Goal: Information Seeking & Learning: Check status

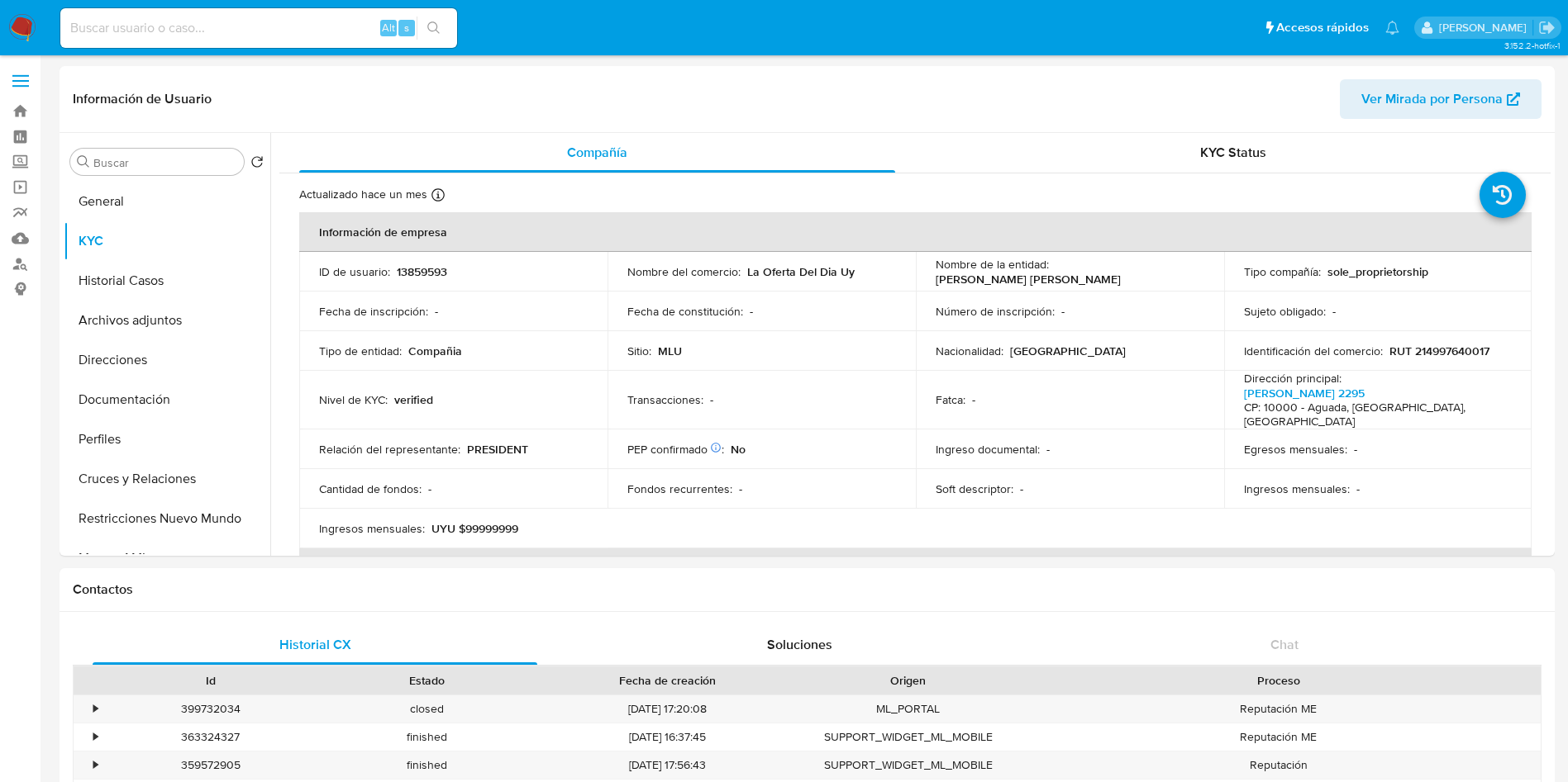
select select "10"
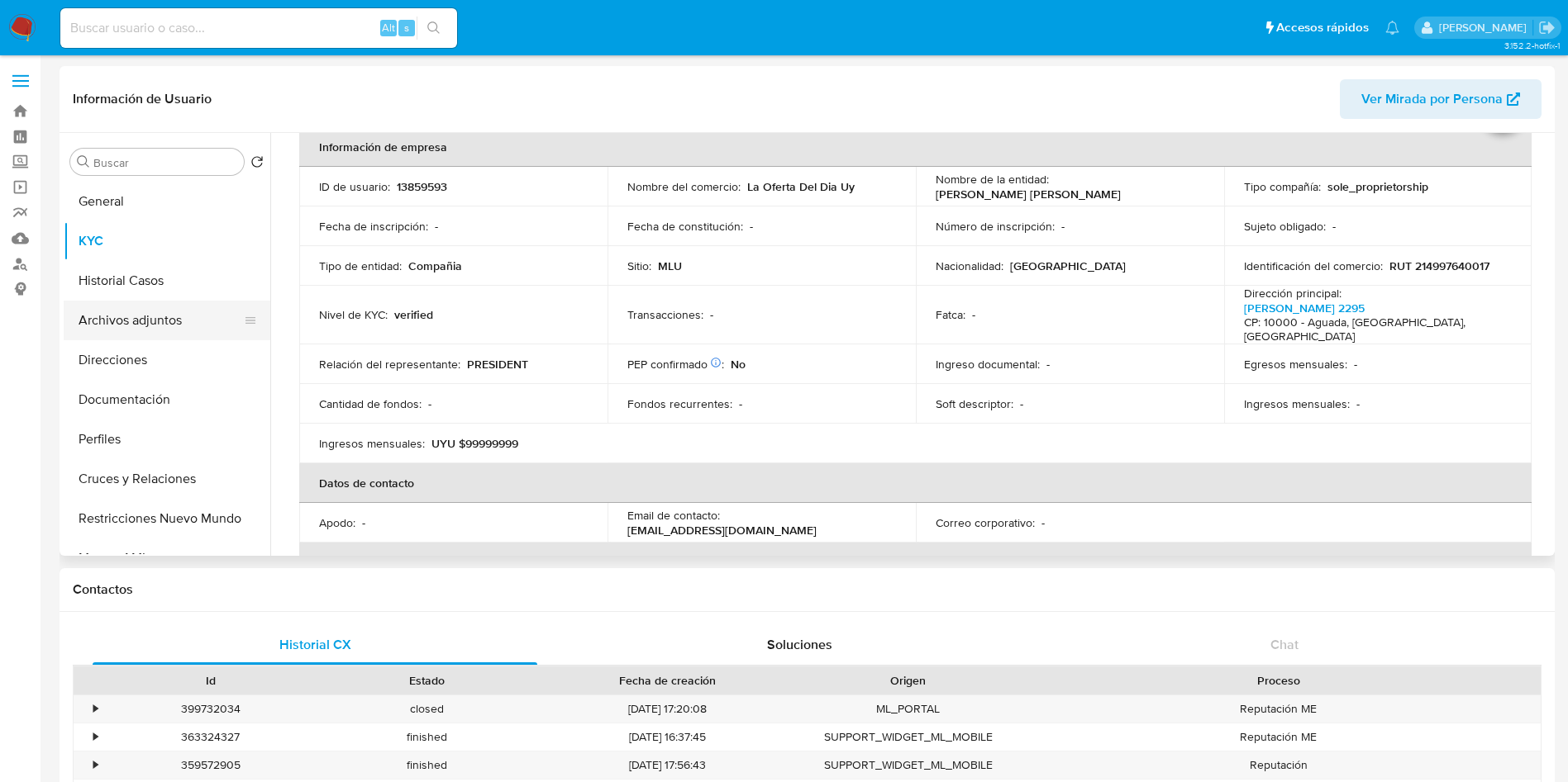
click at [149, 319] on button "Archivos adjuntos" at bounding box center [160, 320] width 193 height 39
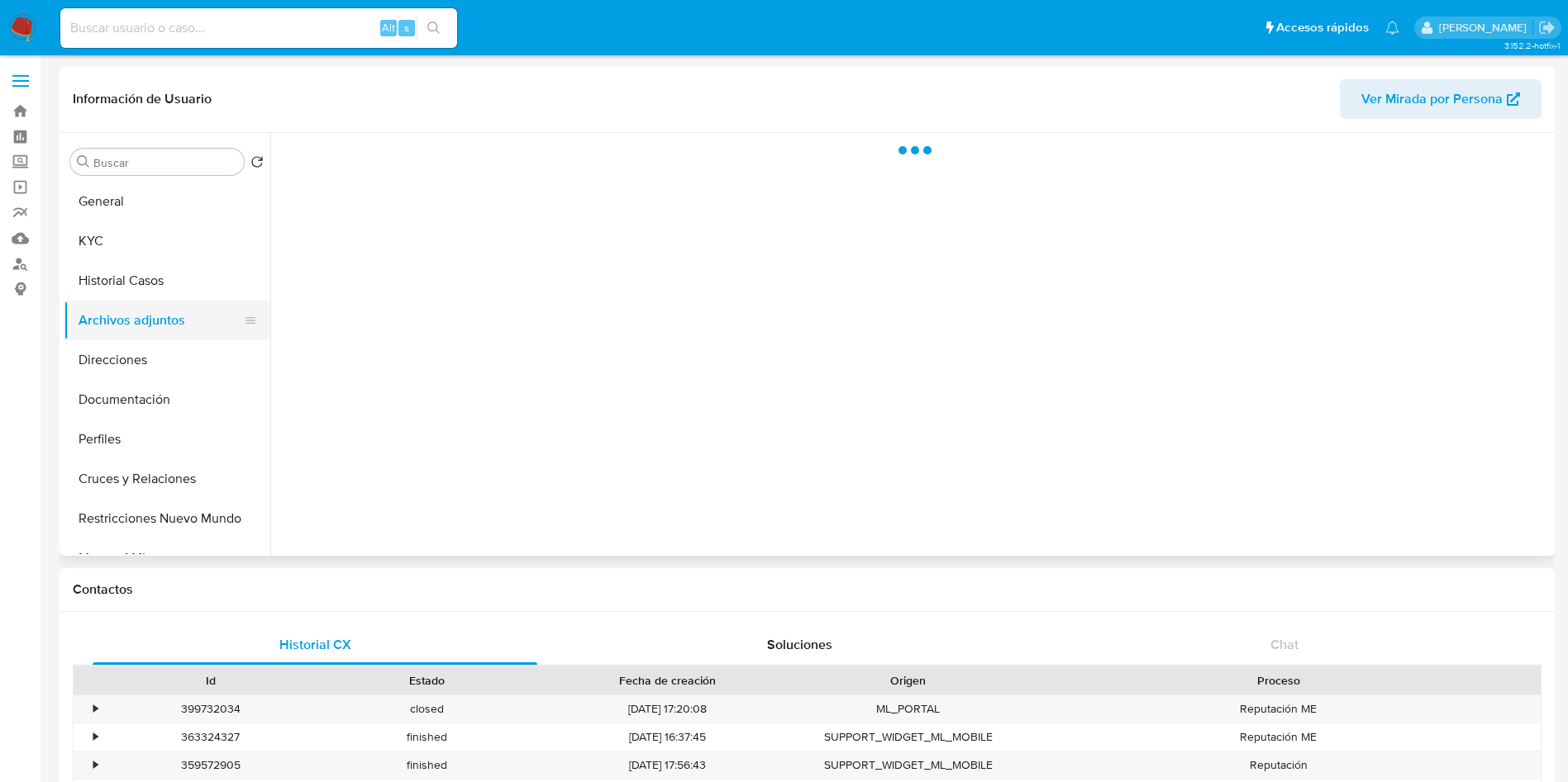
scroll to position [0, 0]
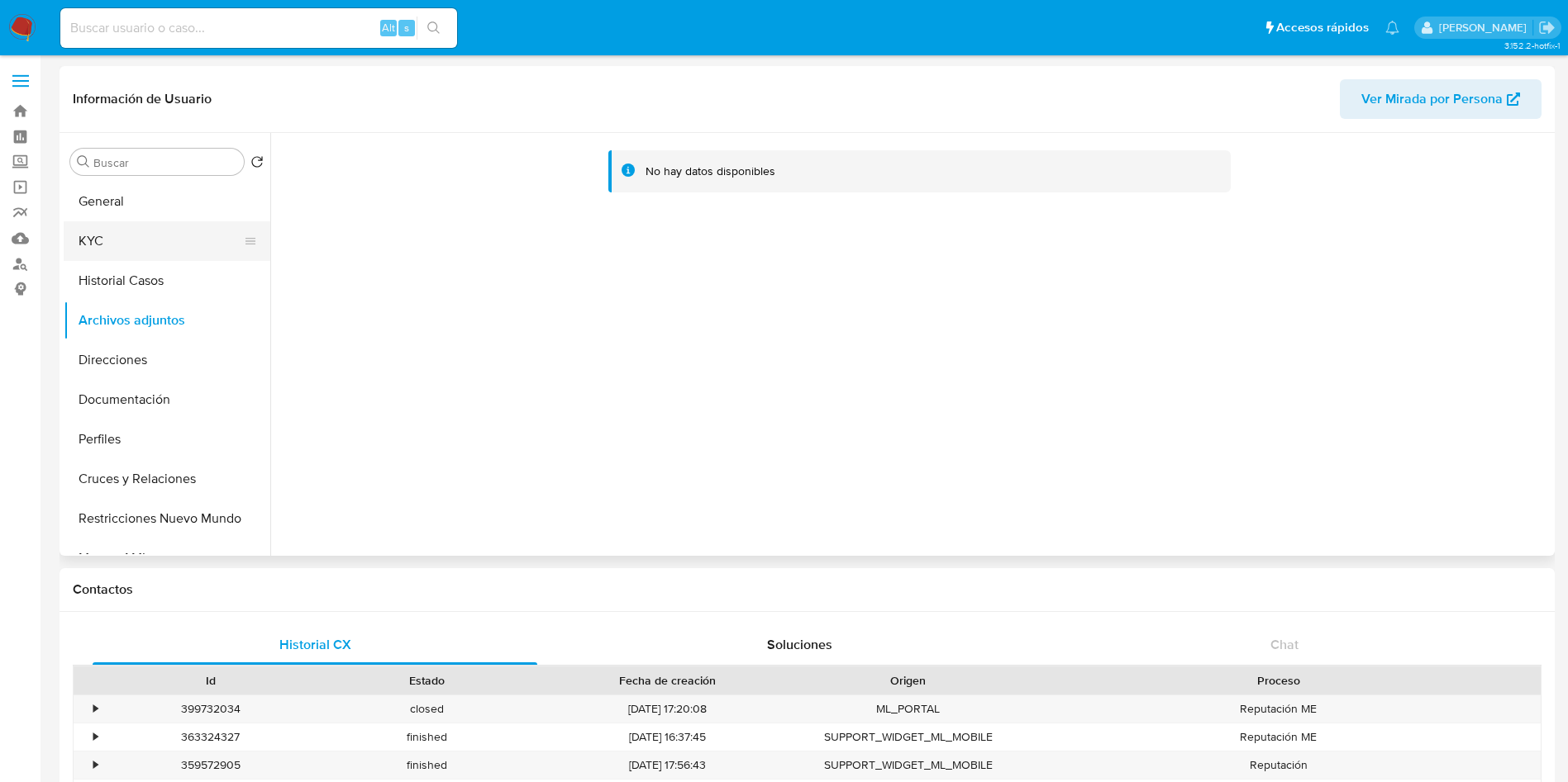
click at [131, 257] on button "KYC" at bounding box center [160, 241] width 193 height 39
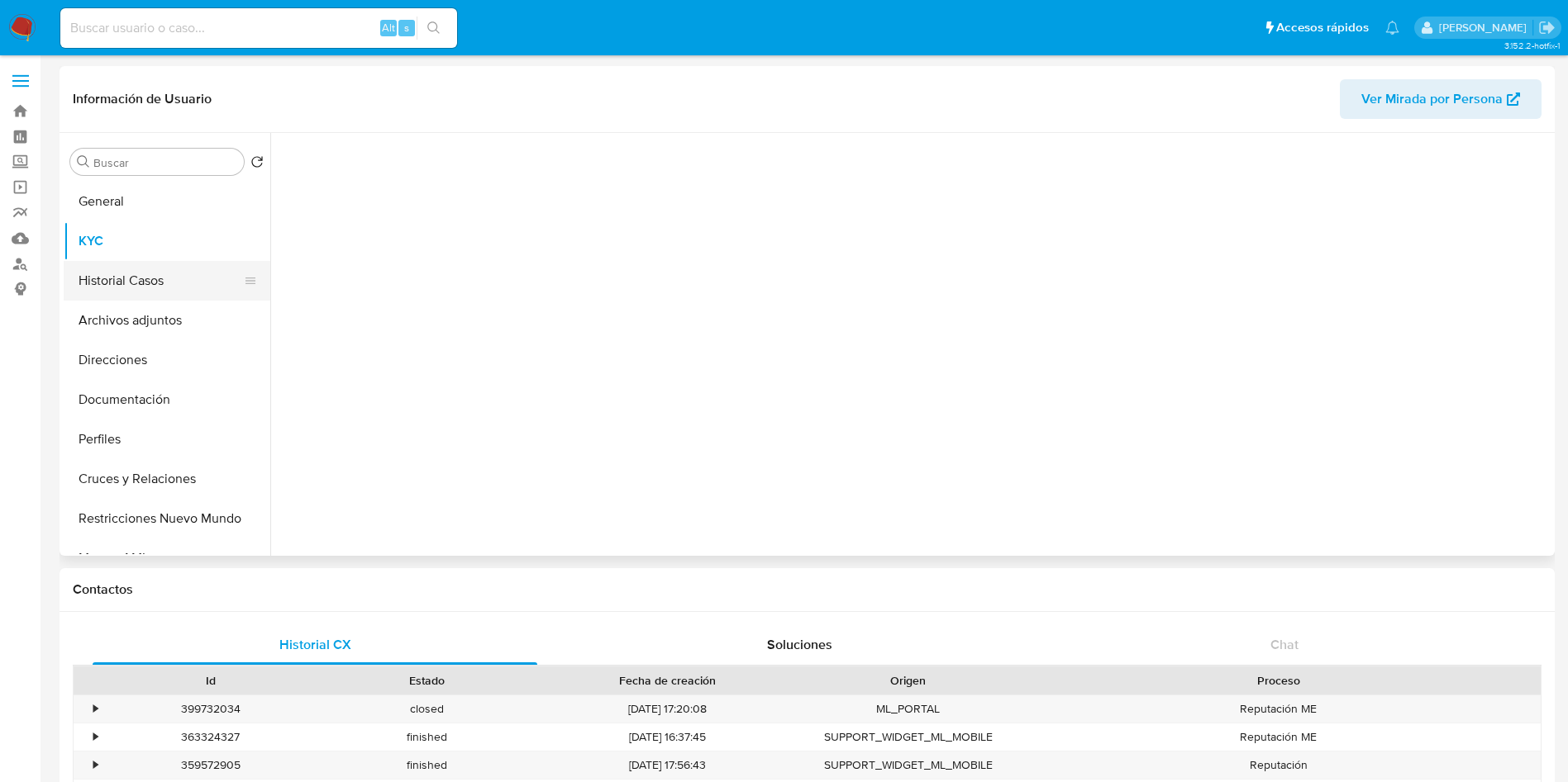
click at [130, 277] on button "Historial Casos" at bounding box center [160, 280] width 193 height 39
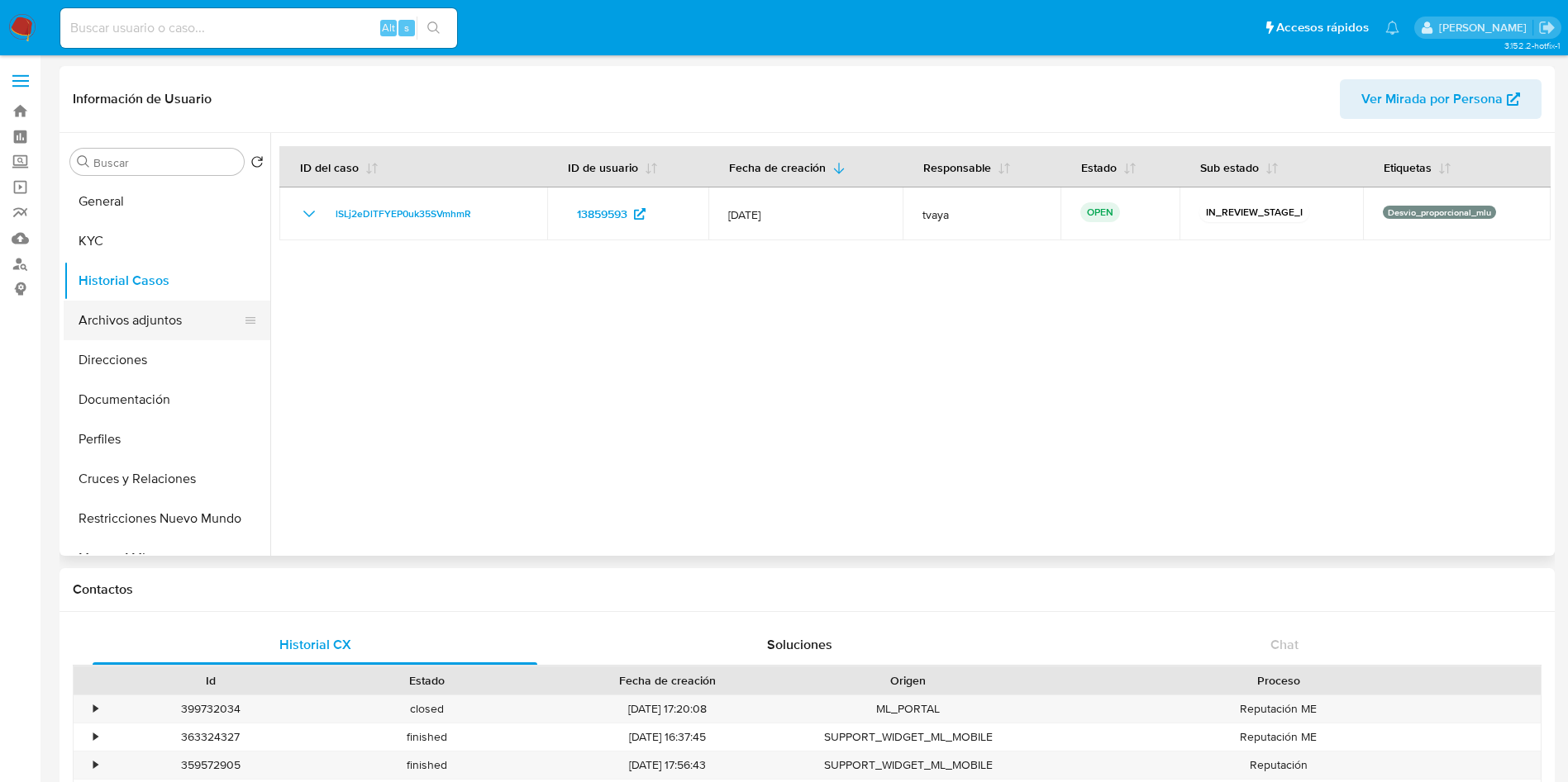
click at [136, 319] on button "Archivos adjuntos" at bounding box center [160, 320] width 193 height 39
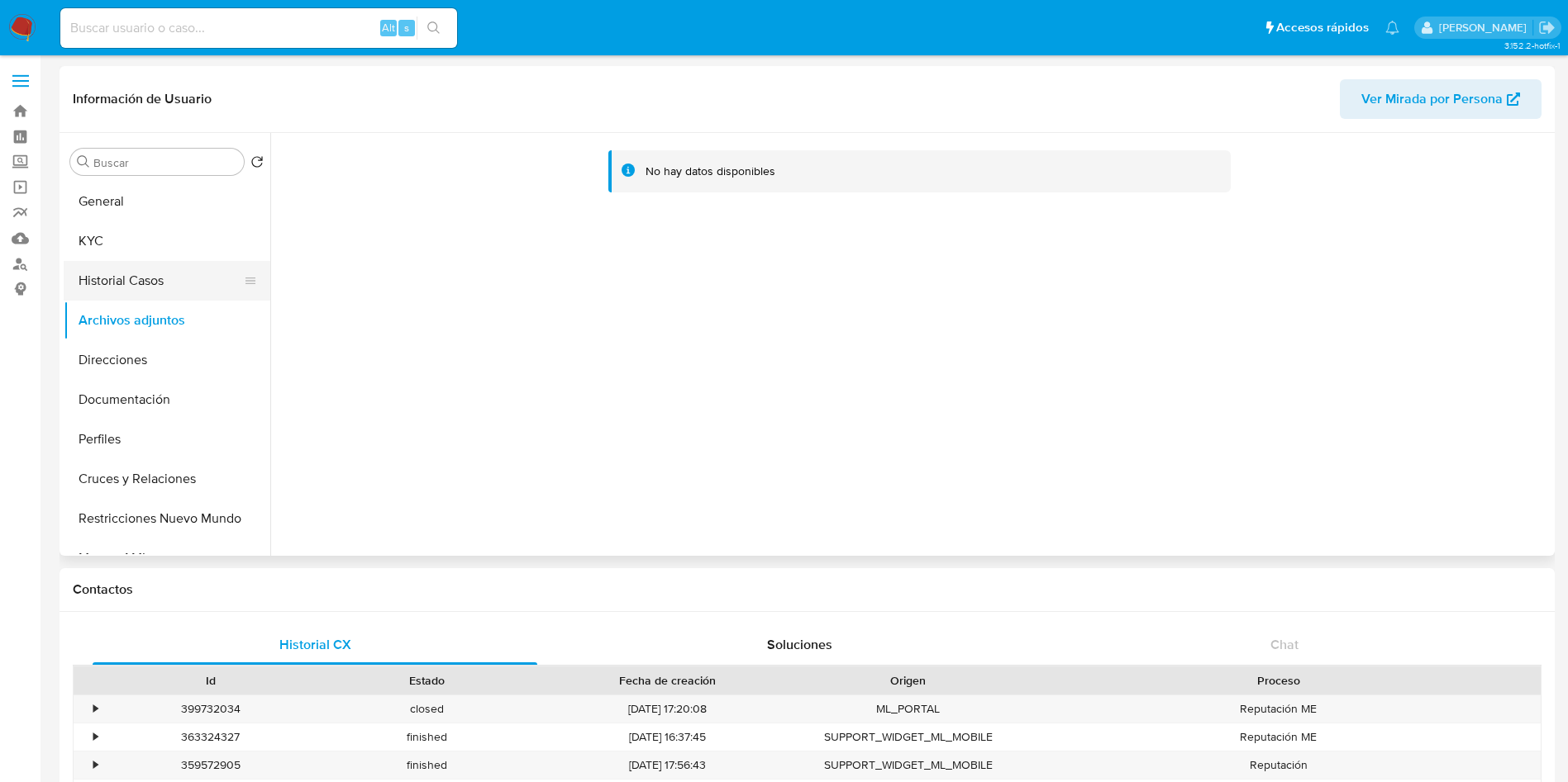
click at [161, 275] on button "Historial Casos" at bounding box center [160, 280] width 193 height 39
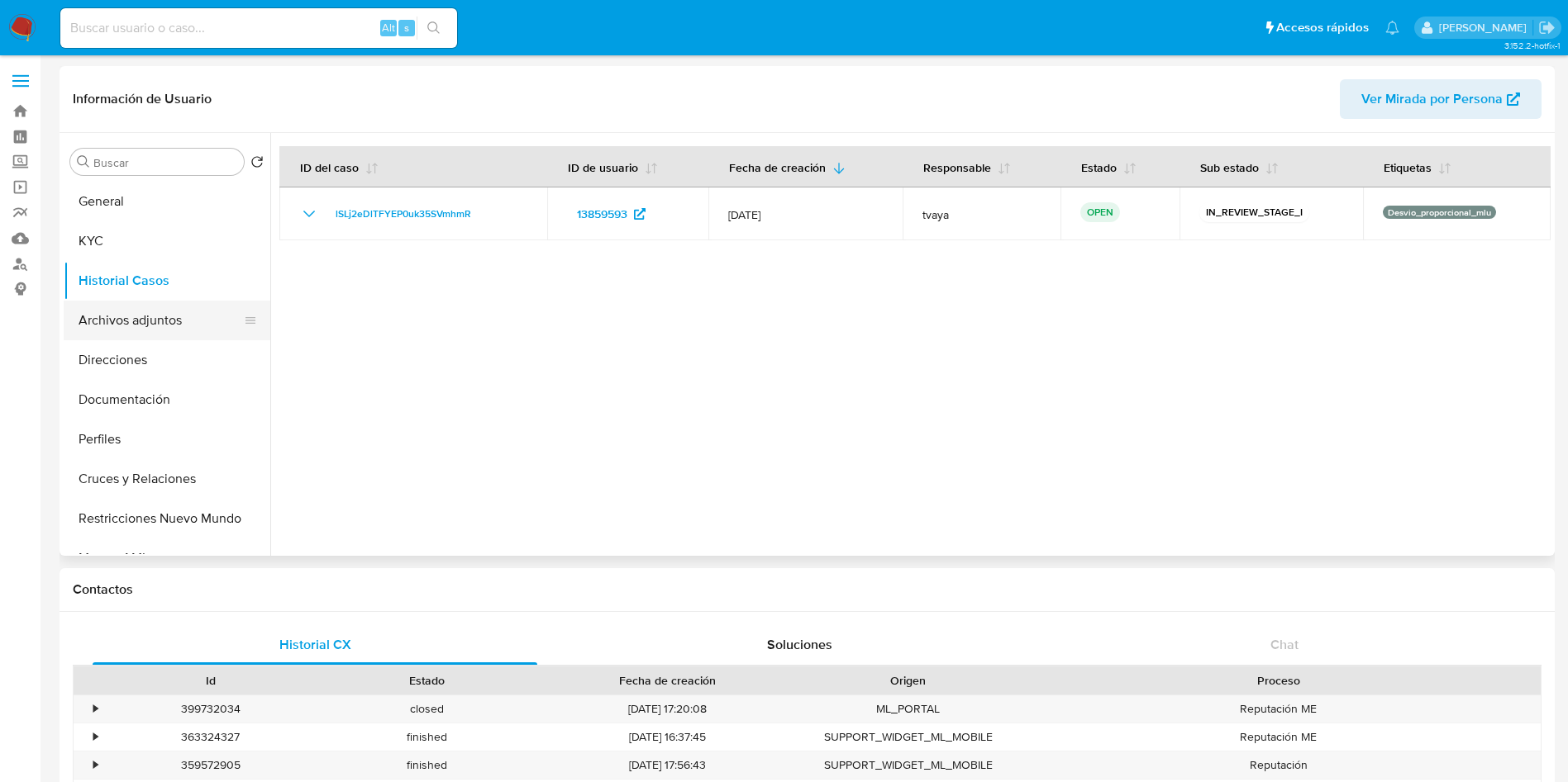
click at [145, 318] on button "Archivos adjuntos" at bounding box center [160, 320] width 193 height 39
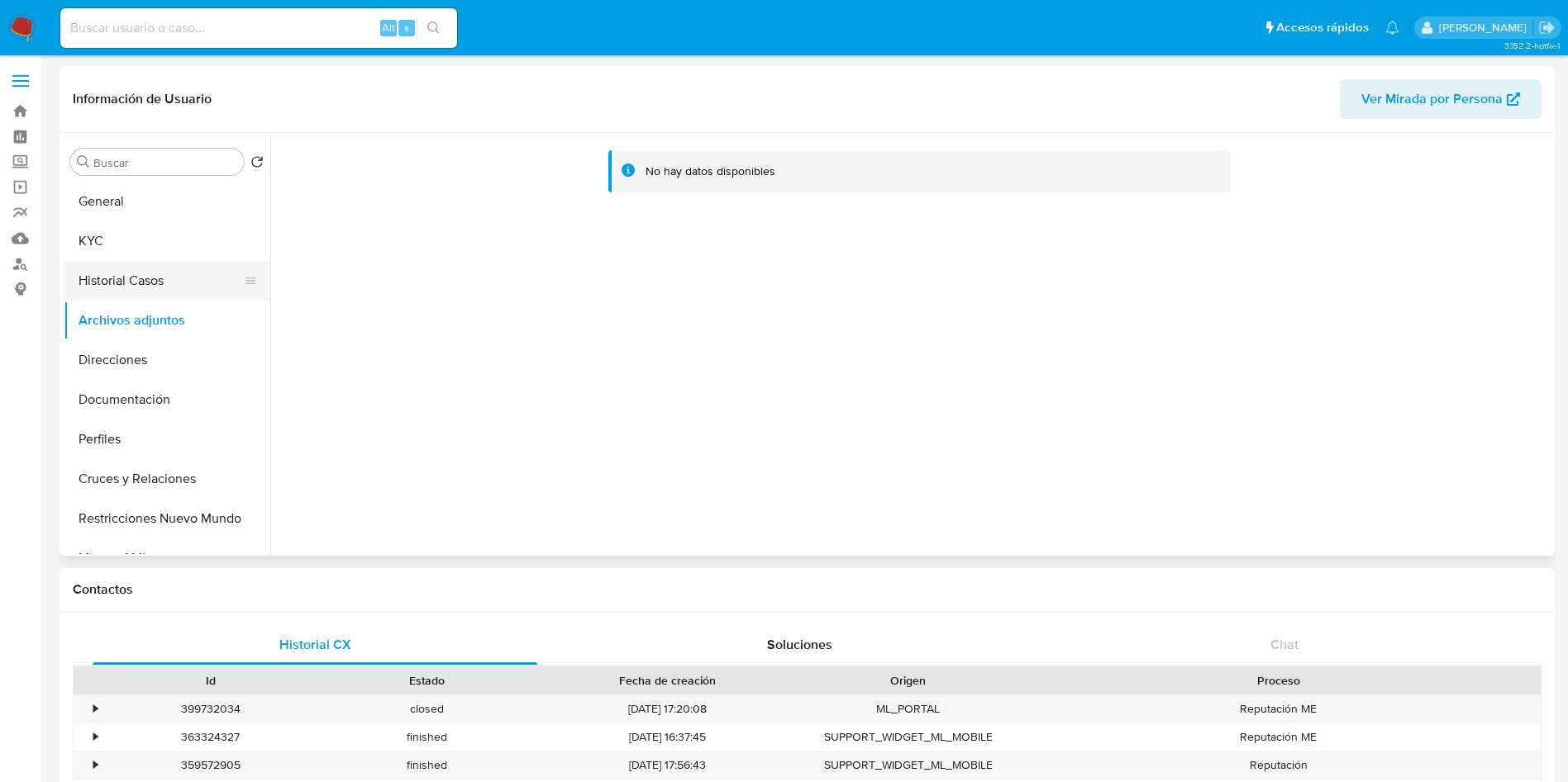
click at [111, 255] on button "KYC" at bounding box center [167, 241] width 206 height 39
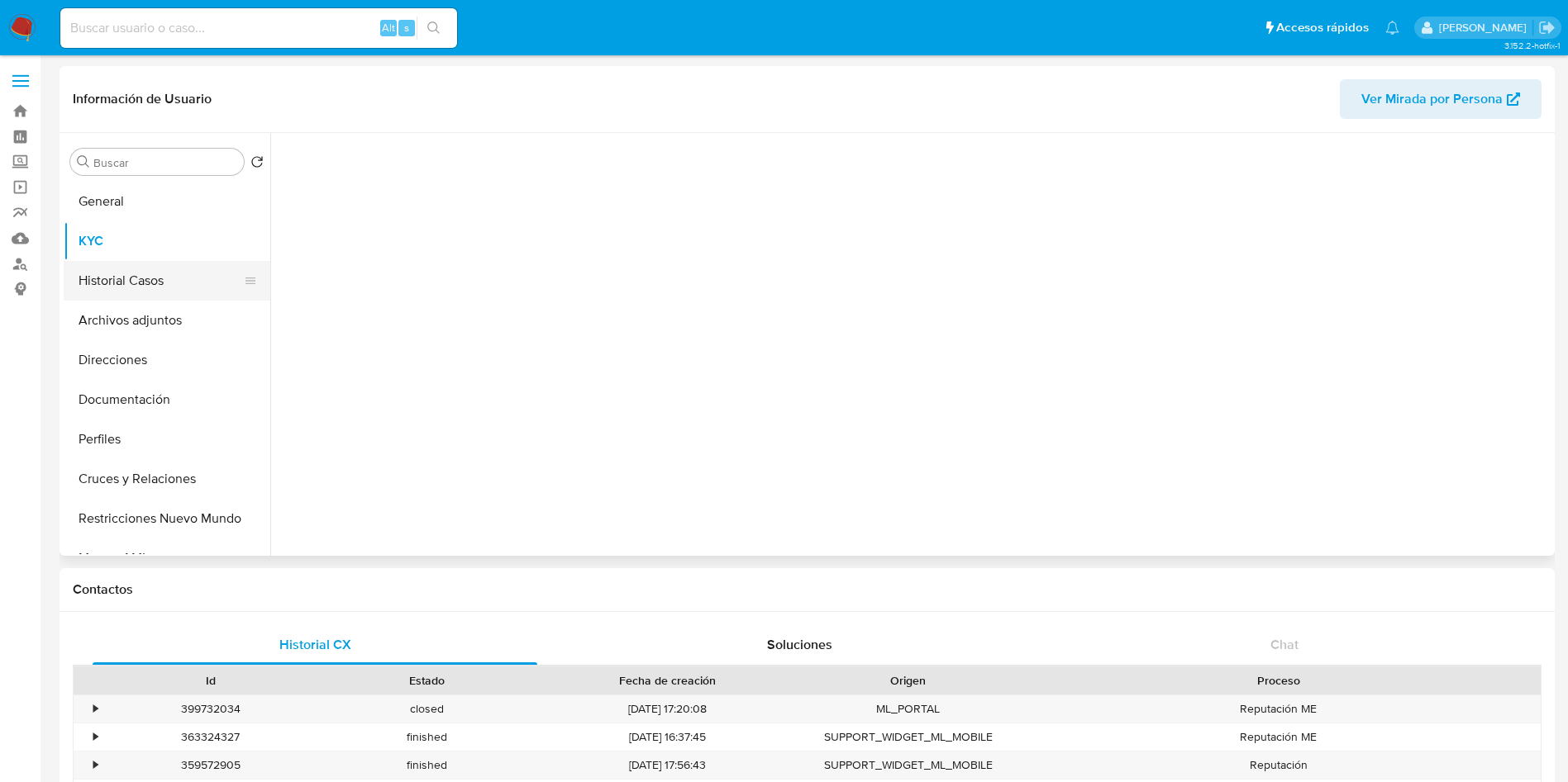
click at [122, 284] on button "Historial Casos" at bounding box center [160, 280] width 193 height 39
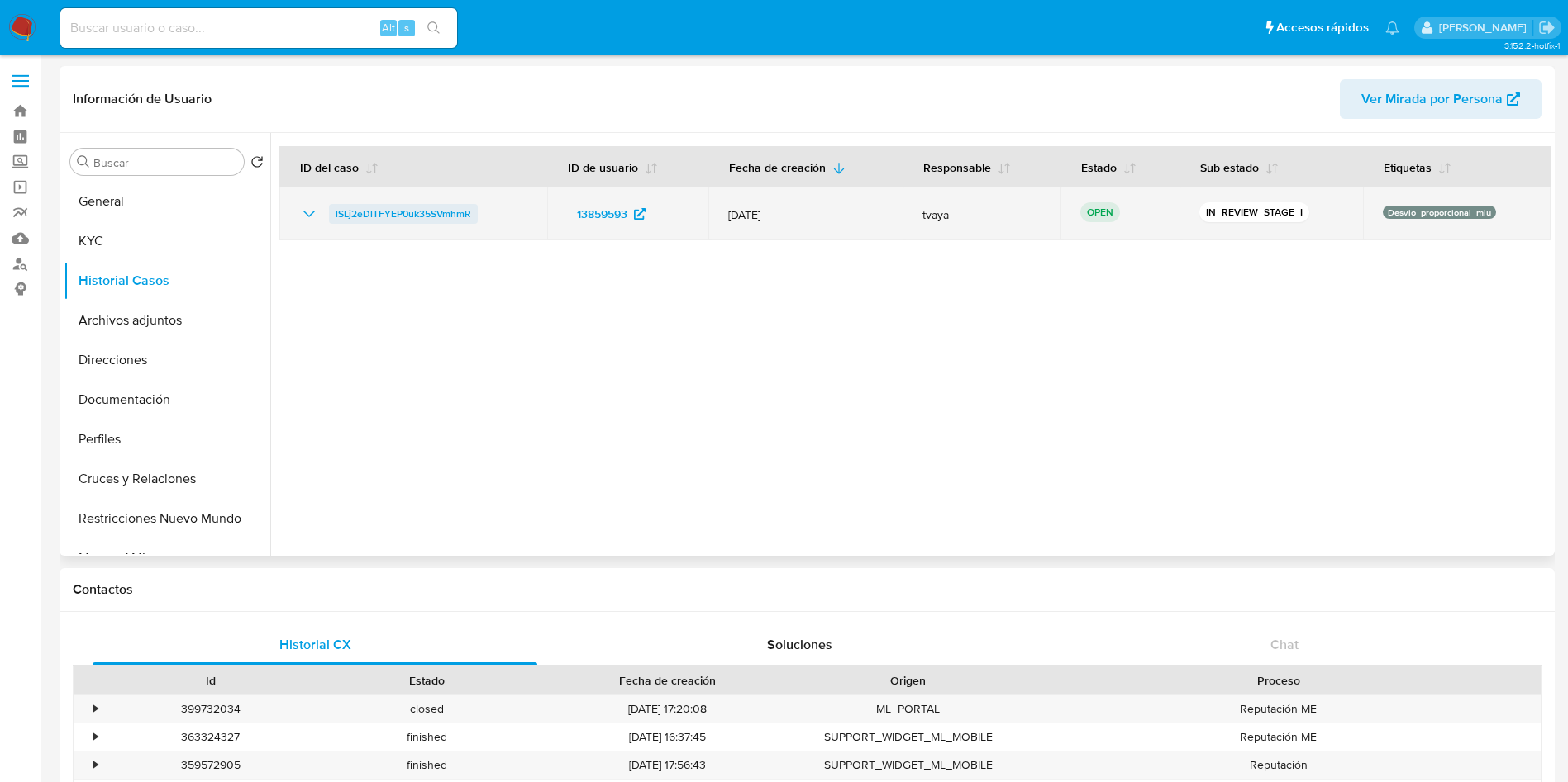
click at [376, 213] on span "lSLj2eDlTFYEP0uk35SVmhmR" at bounding box center [402, 213] width 136 height 20
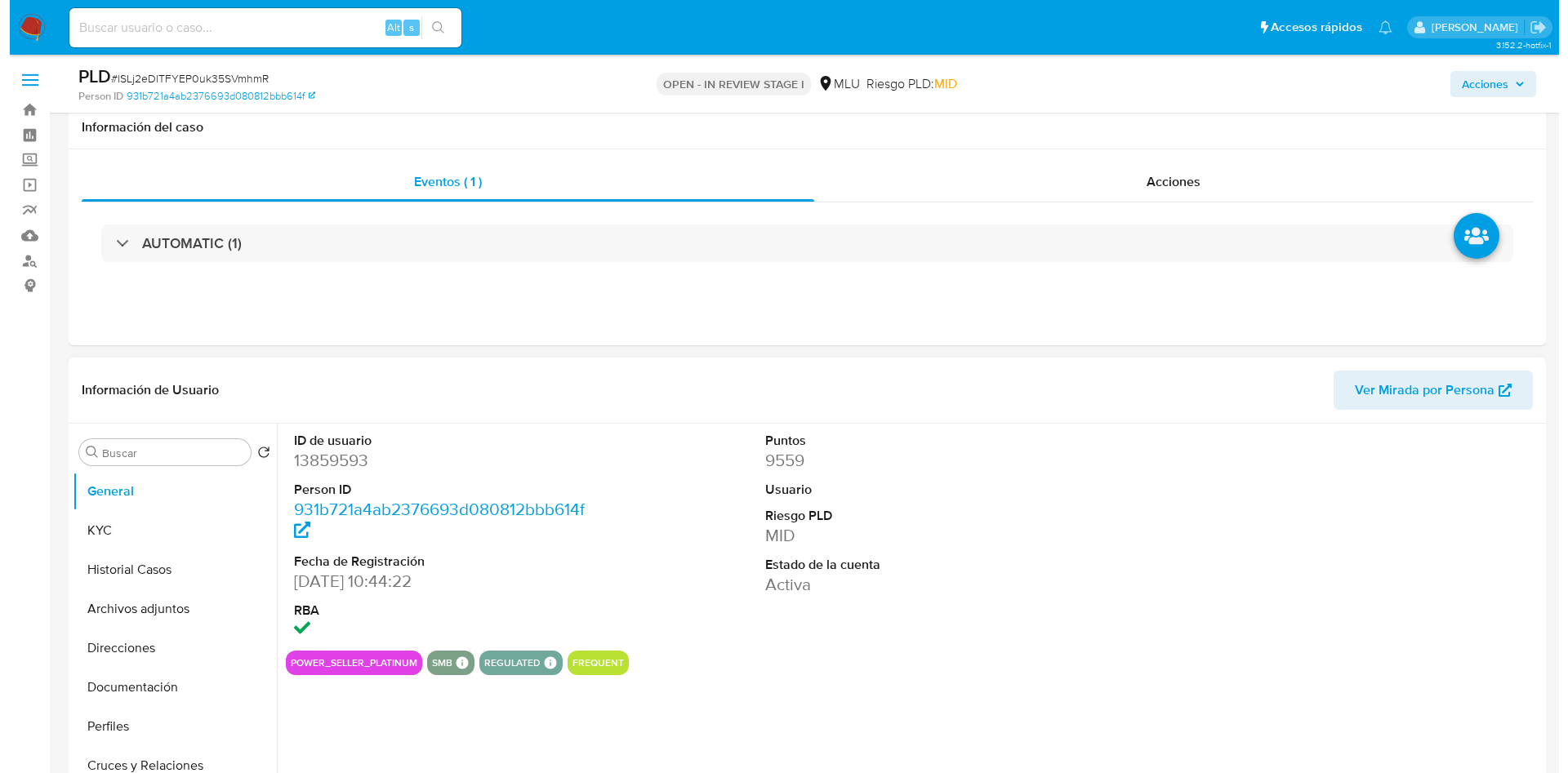
scroll to position [245, 0]
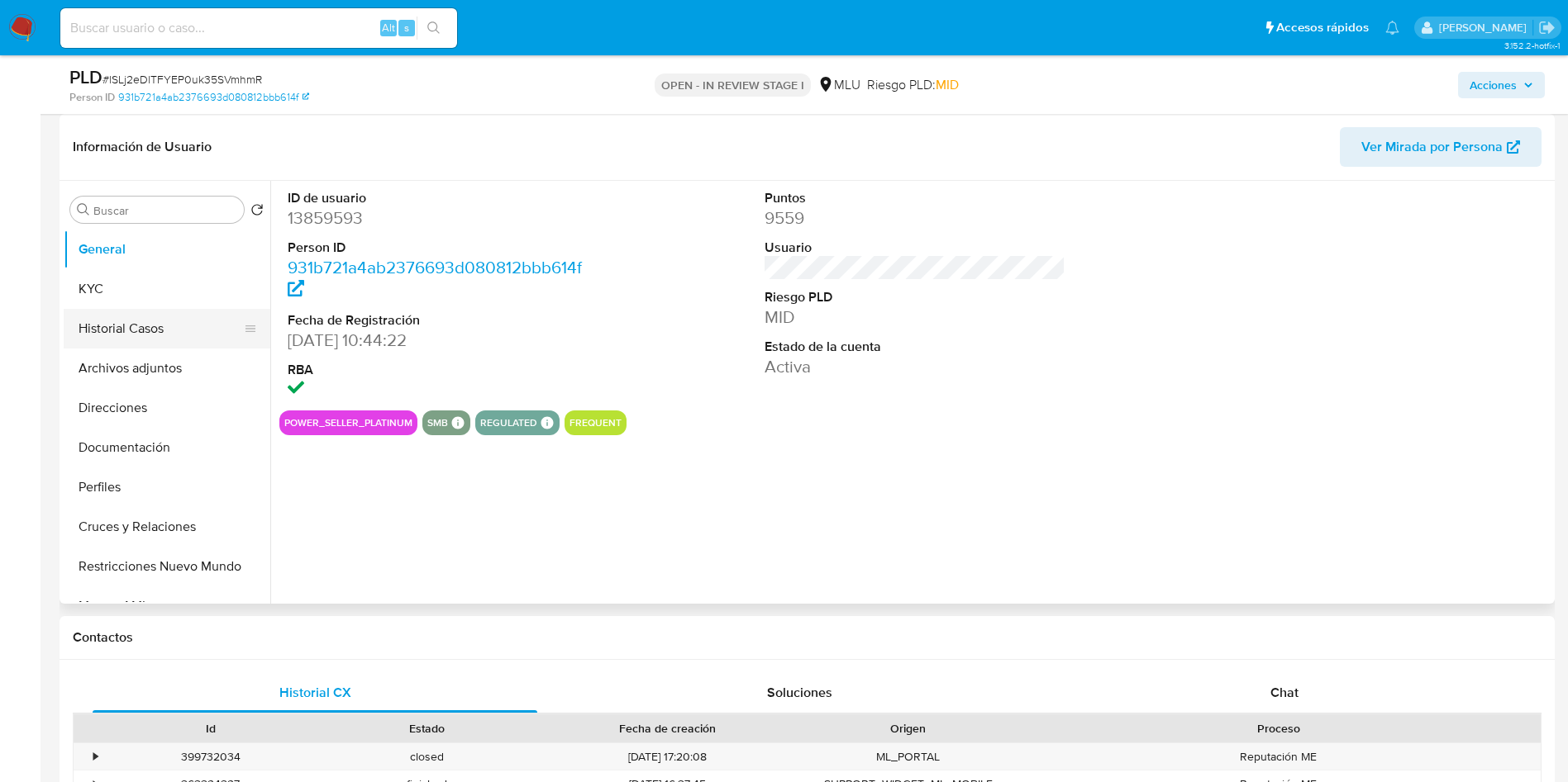
select select "10"
click at [112, 294] on button "KYC" at bounding box center [160, 289] width 193 height 39
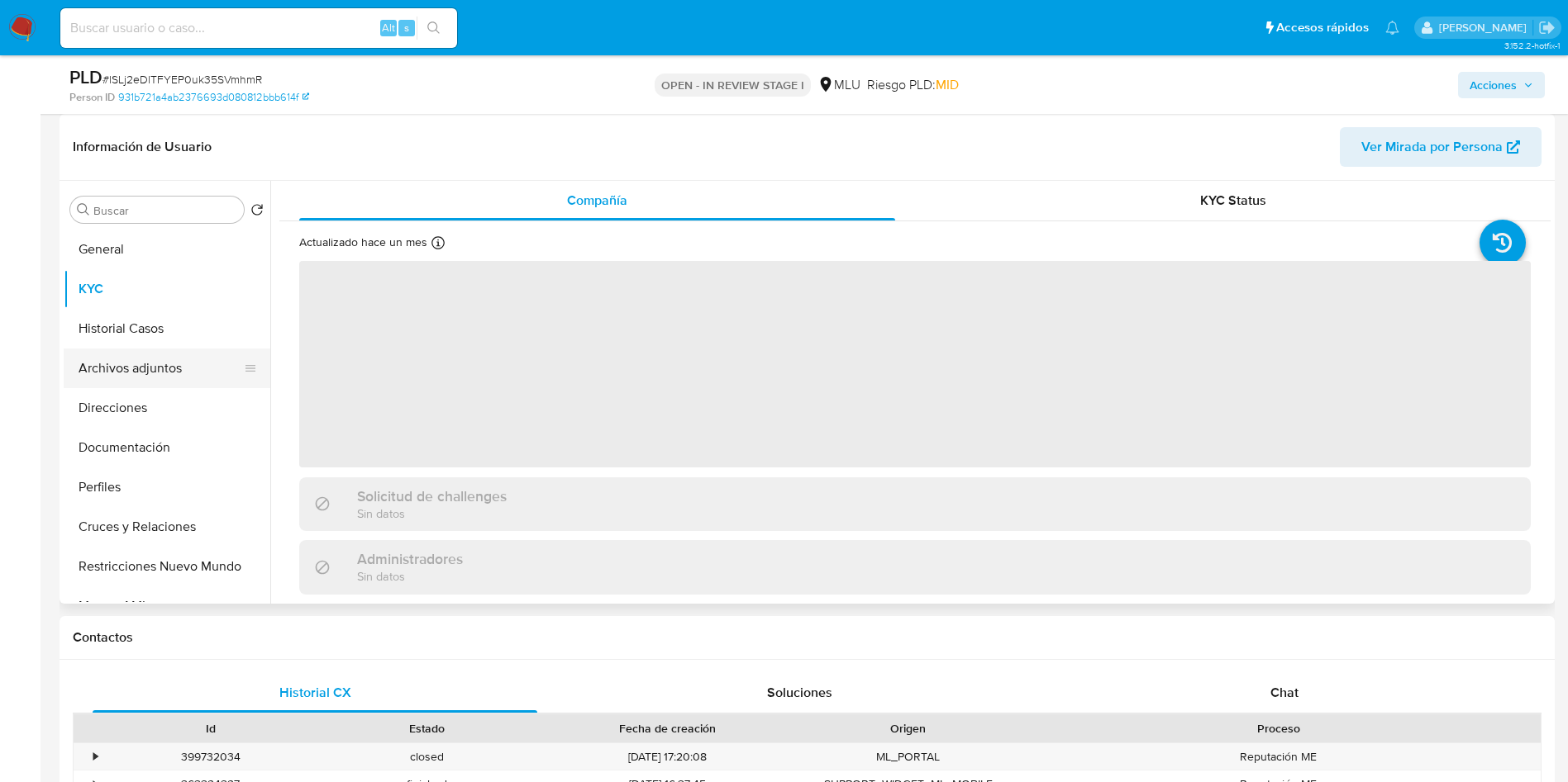
click at [142, 357] on button "Archivos adjuntos" at bounding box center [160, 368] width 193 height 39
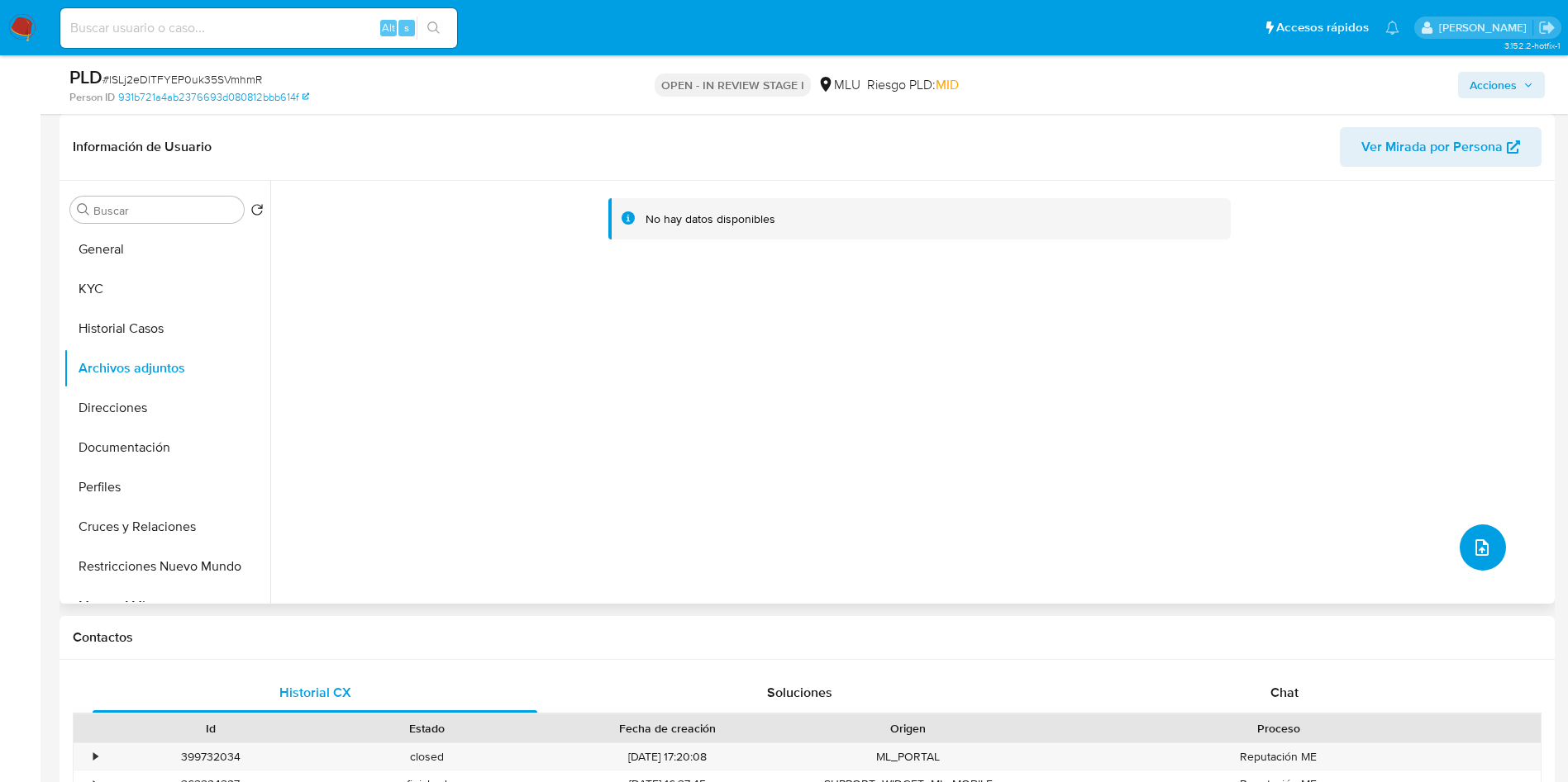
click at [1472, 545] on icon "upload-file" at bounding box center [1481, 548] width 20 height 20
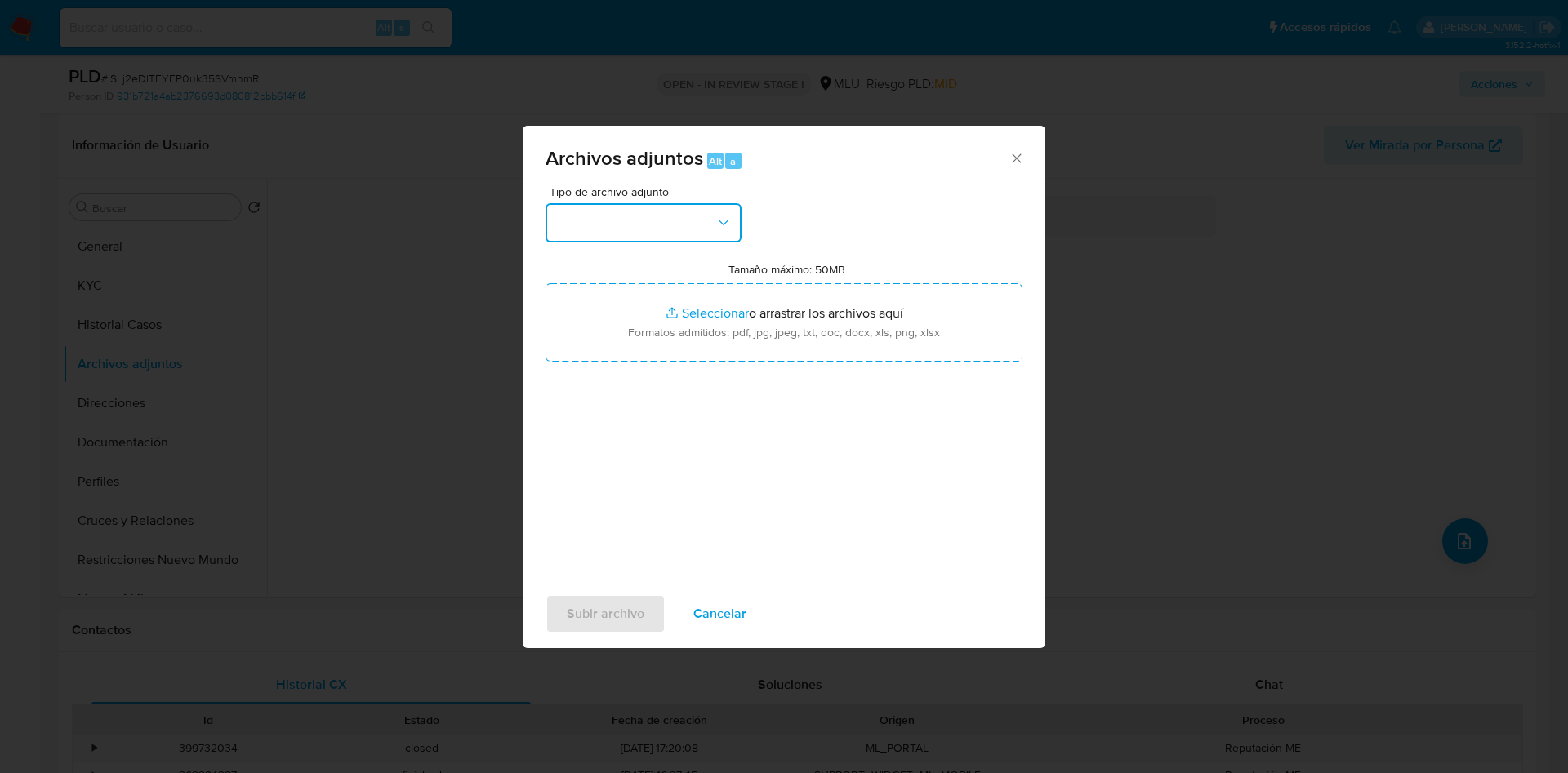
click at [639, 234] on button "button" at bounding box center [643, 222] width 196 height 39
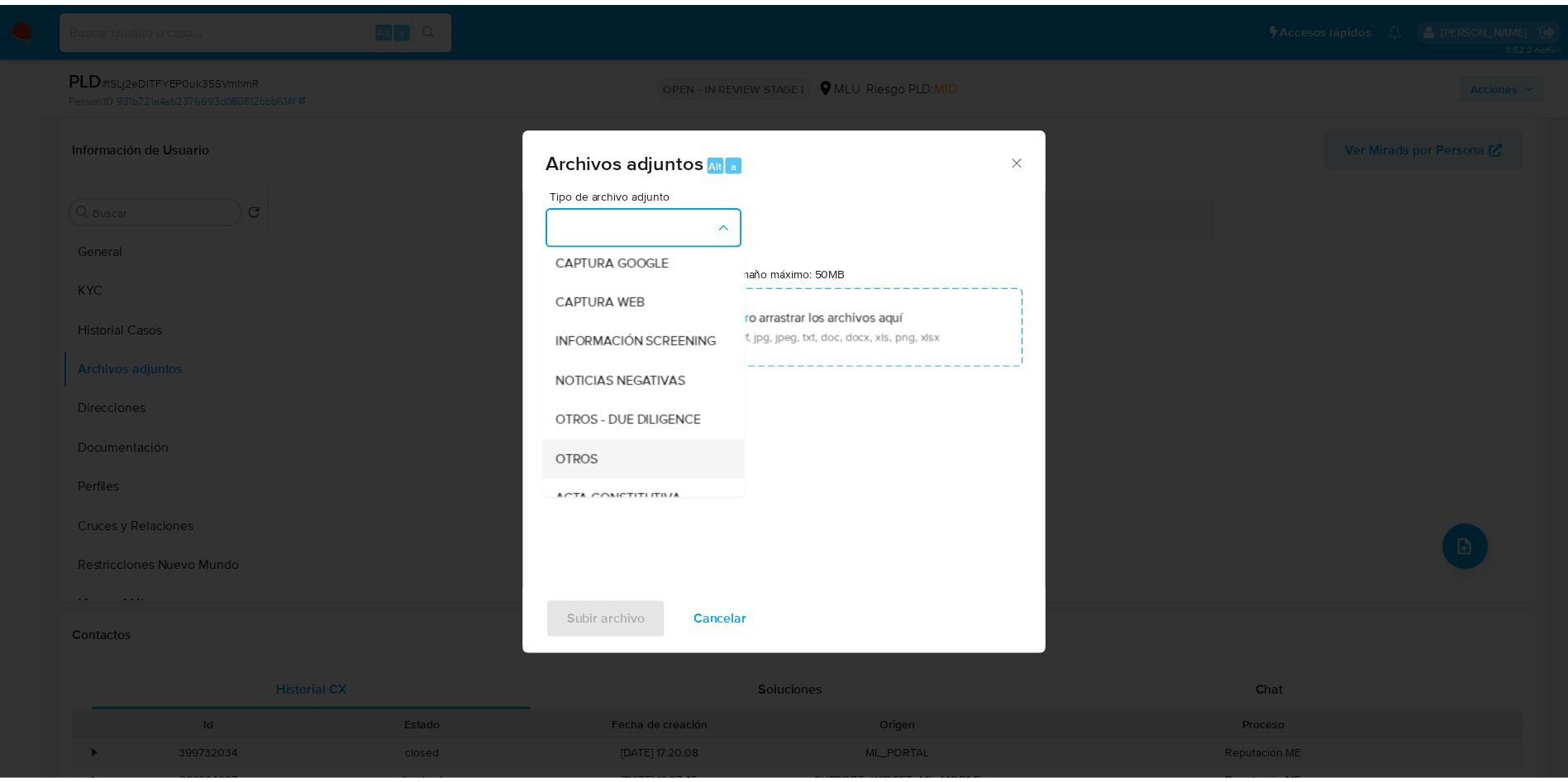
scroll to position [124, 0]
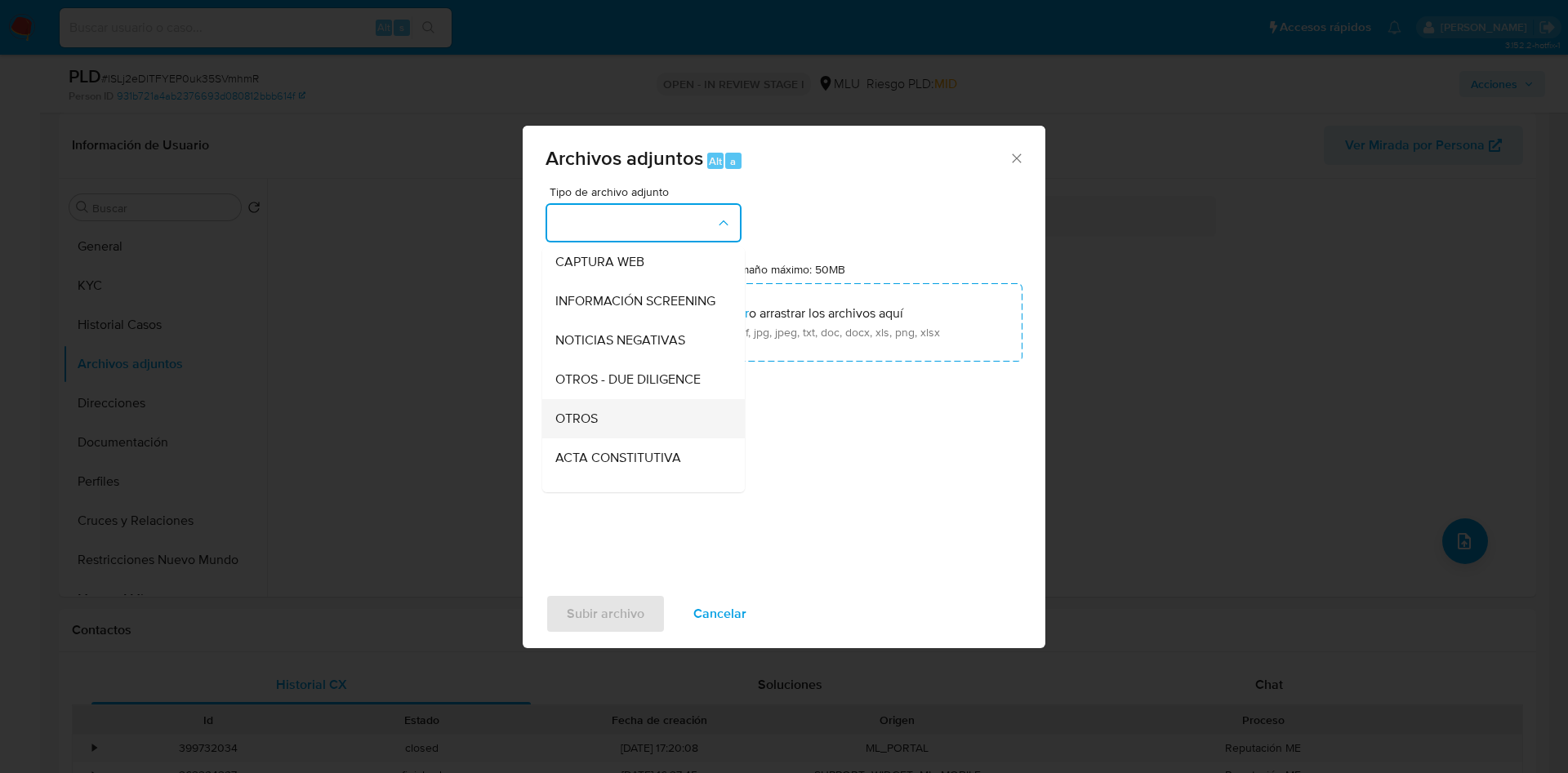
click at [602, 438] on div "OTROS" at bounding box center [638, 418] width 167 height 39
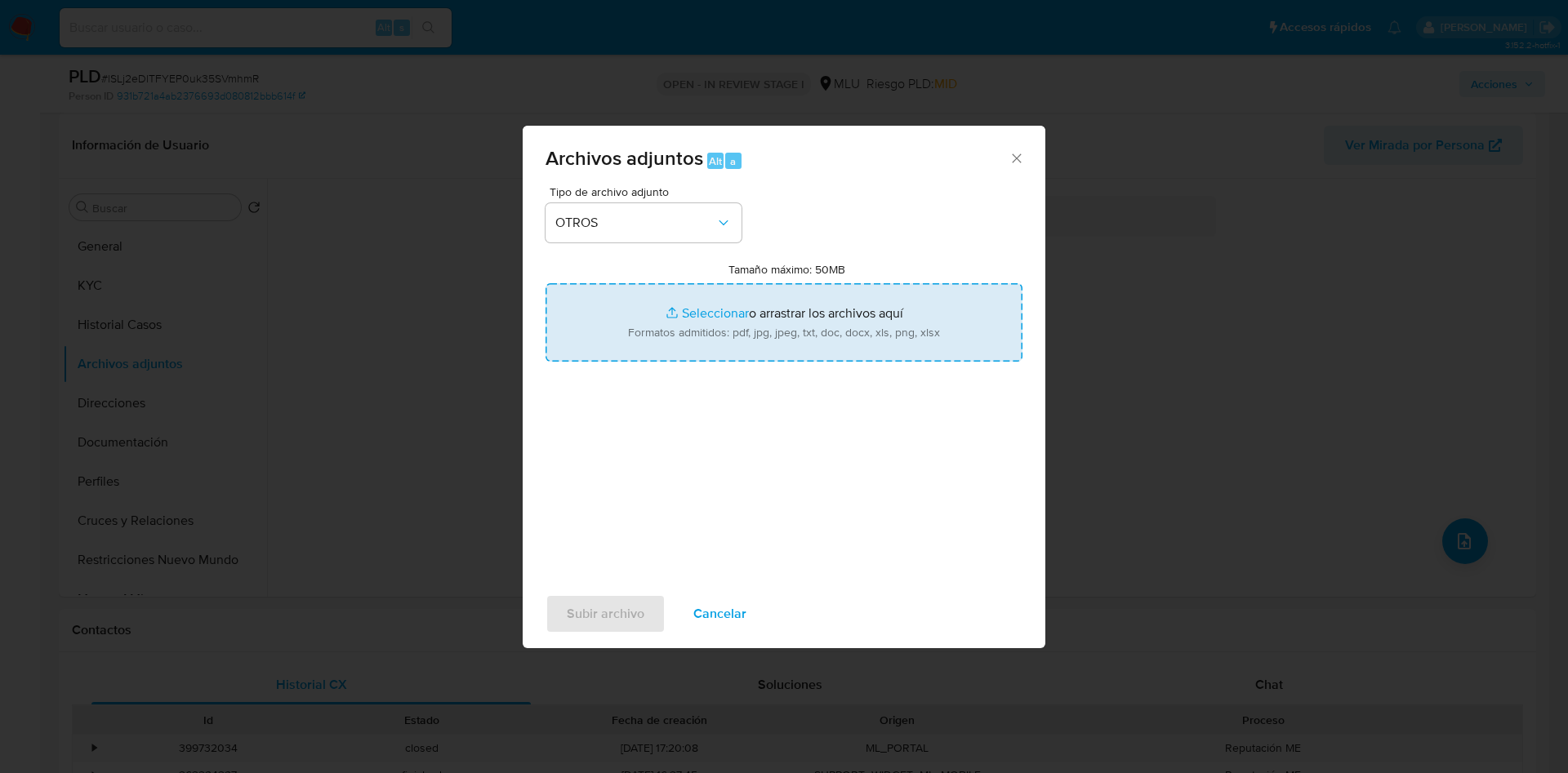
click at [735, 311] on input "Tamaño máximo: 50MB Seleccionar archivos" at bounding box center [784, 323] width 477 height 79
type input "C:\fakepath\13859593 - Movimientos.xlsx"
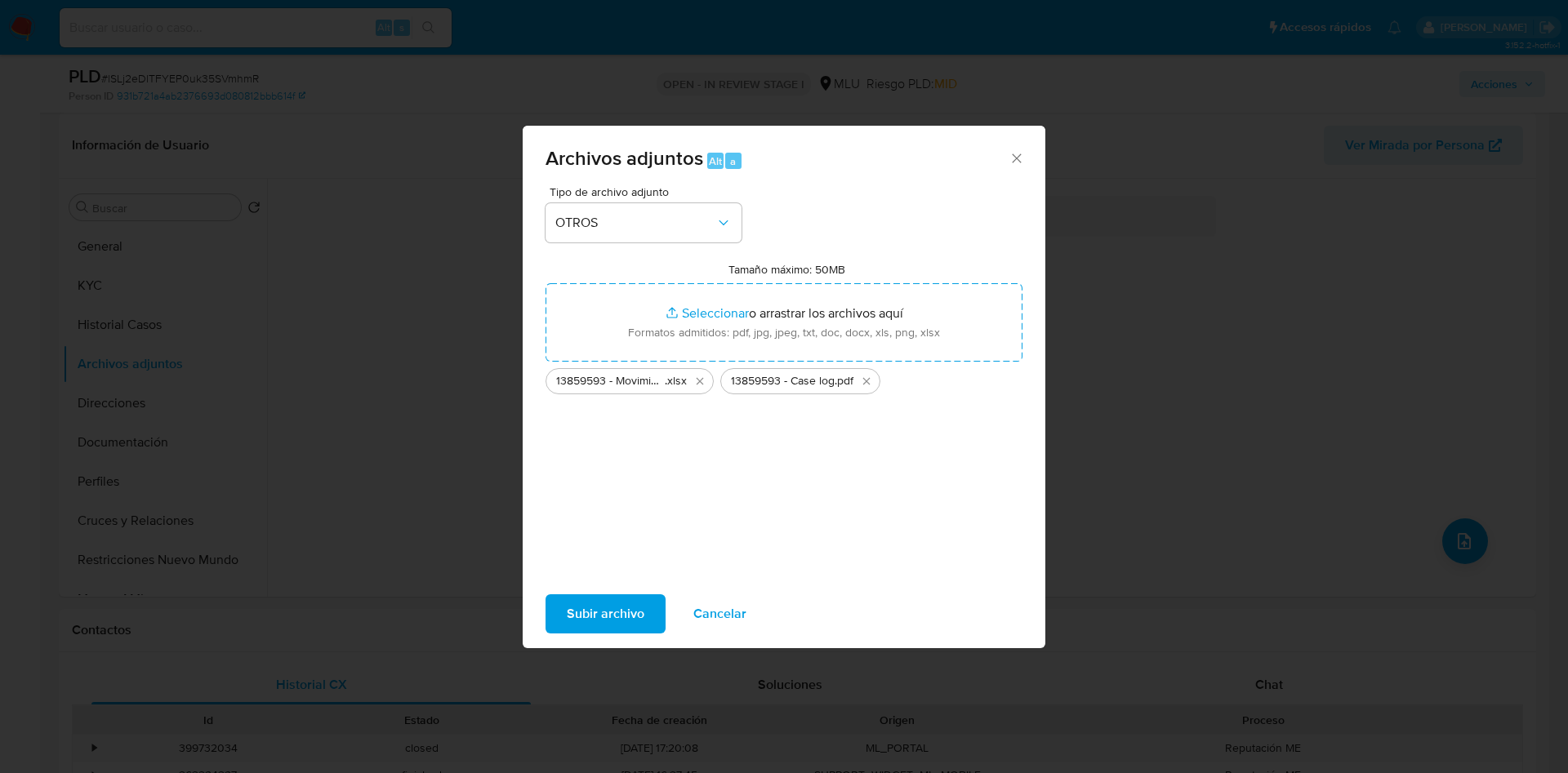
click at [606, 610] on span "Subir archivo" at bounding box center [605, 614] width 78 height 36
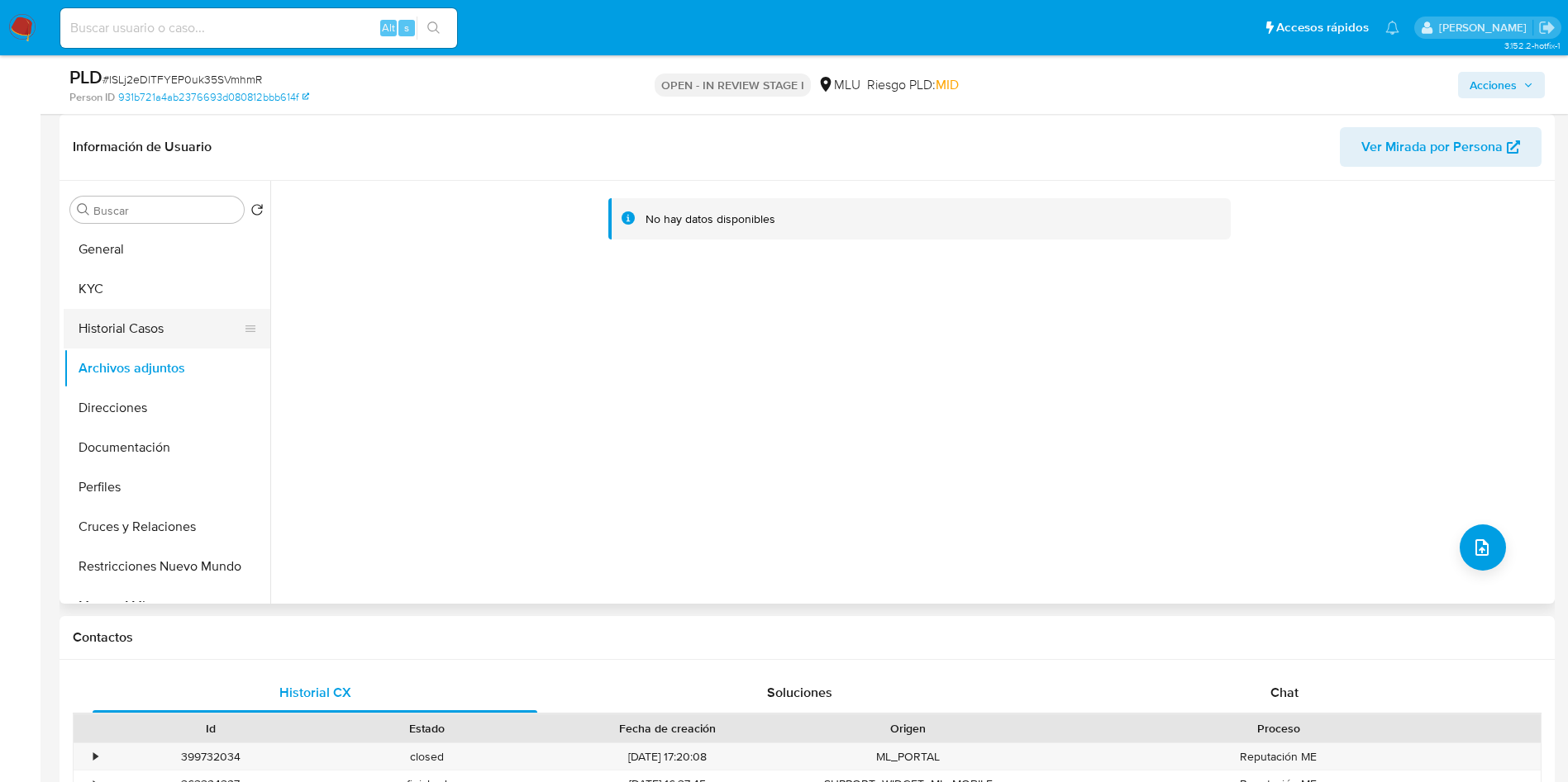
click at [144, 309] on button "Historial Casos" at bounding box center [160, 328] width 193 height 39
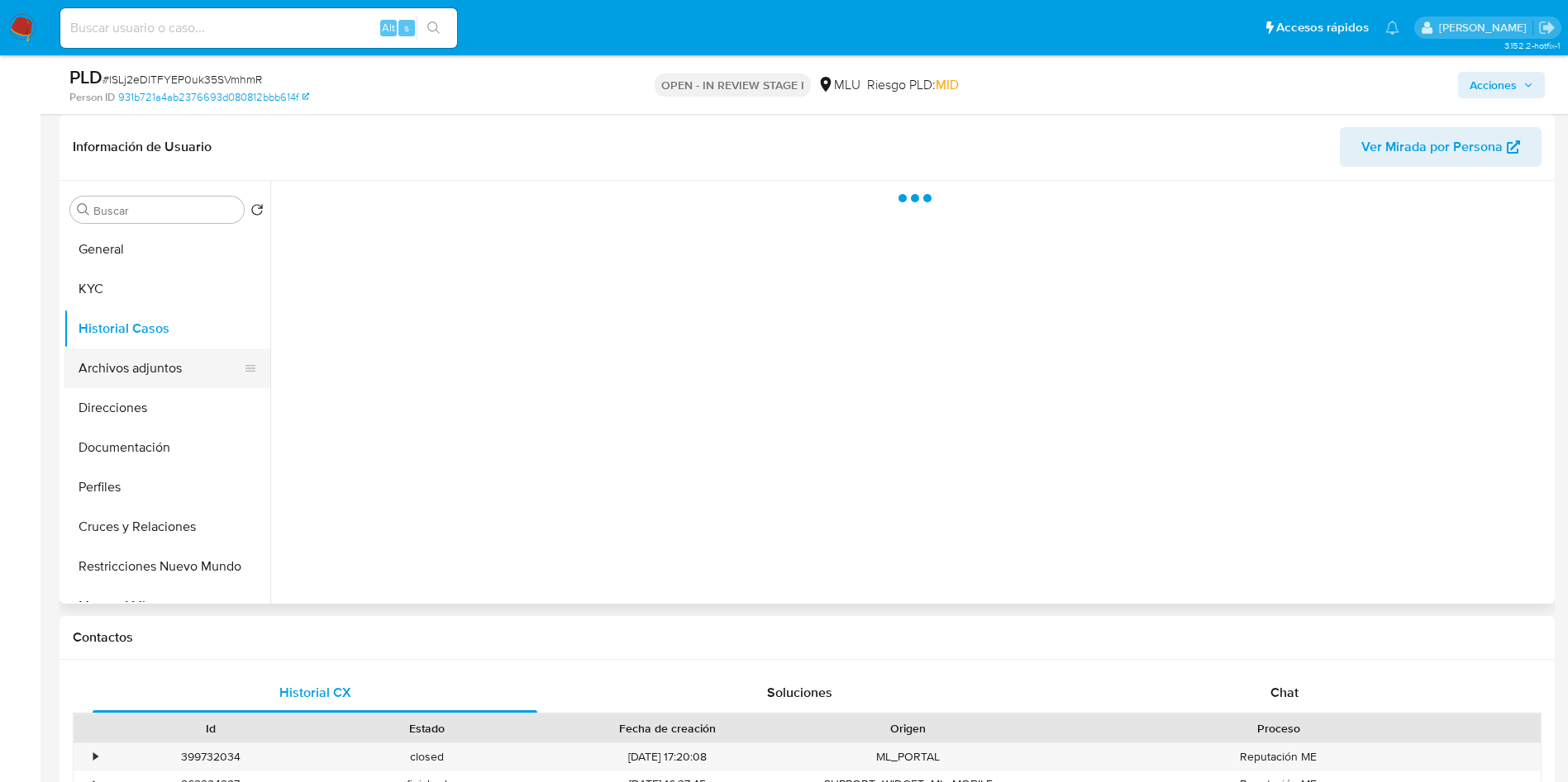
click at [135, 364] on button "Archivos adjuntos" at bounding box center [160, 368] width 193 height 39
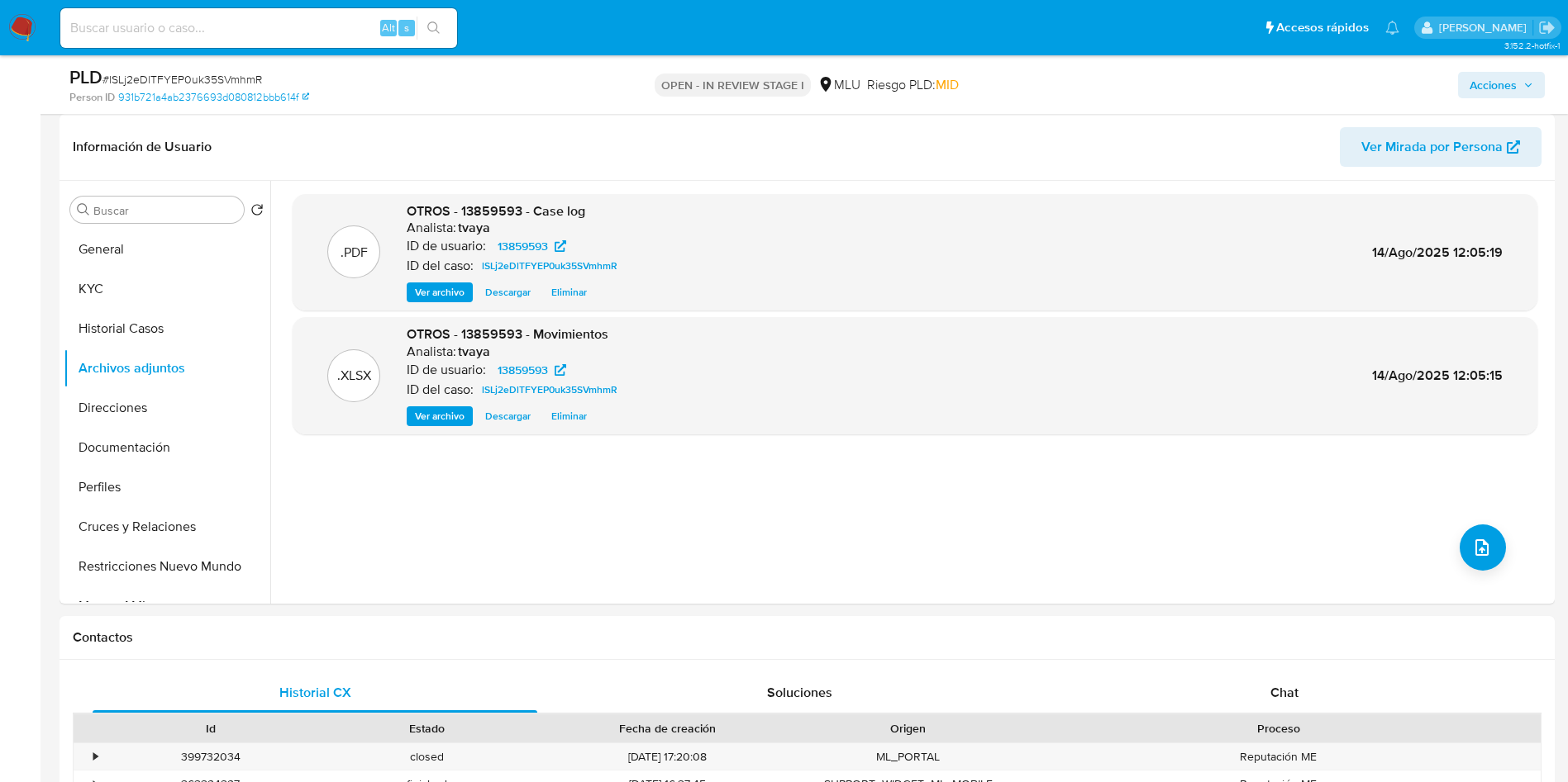
click at [1500, 85] on span "Acciones" at bounding box center [1493, 85] width 47 height 26
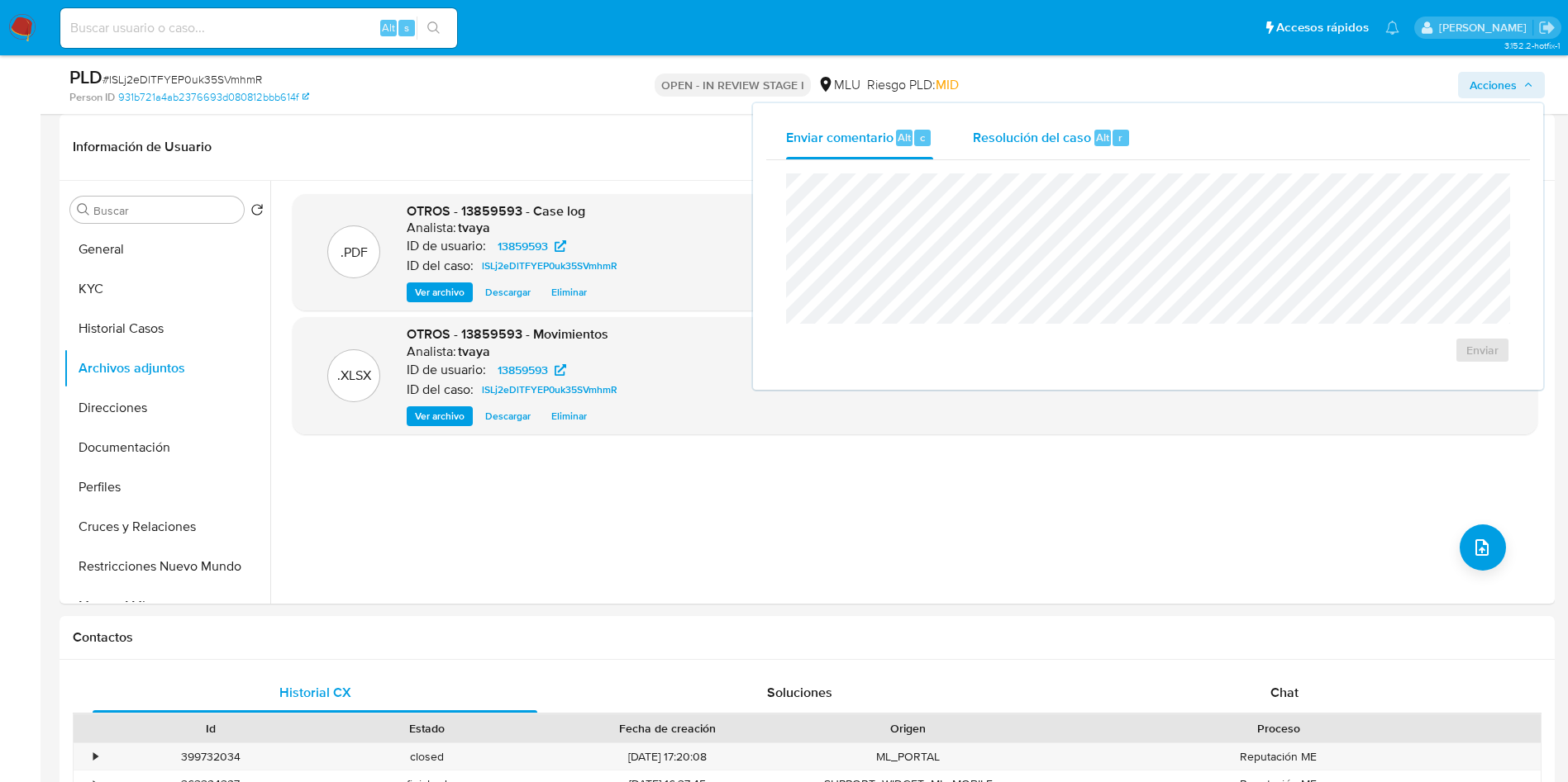
click at [1018, 136] on span "Resolución del caso" at bounding box center [1032, 136] width 118 height 19
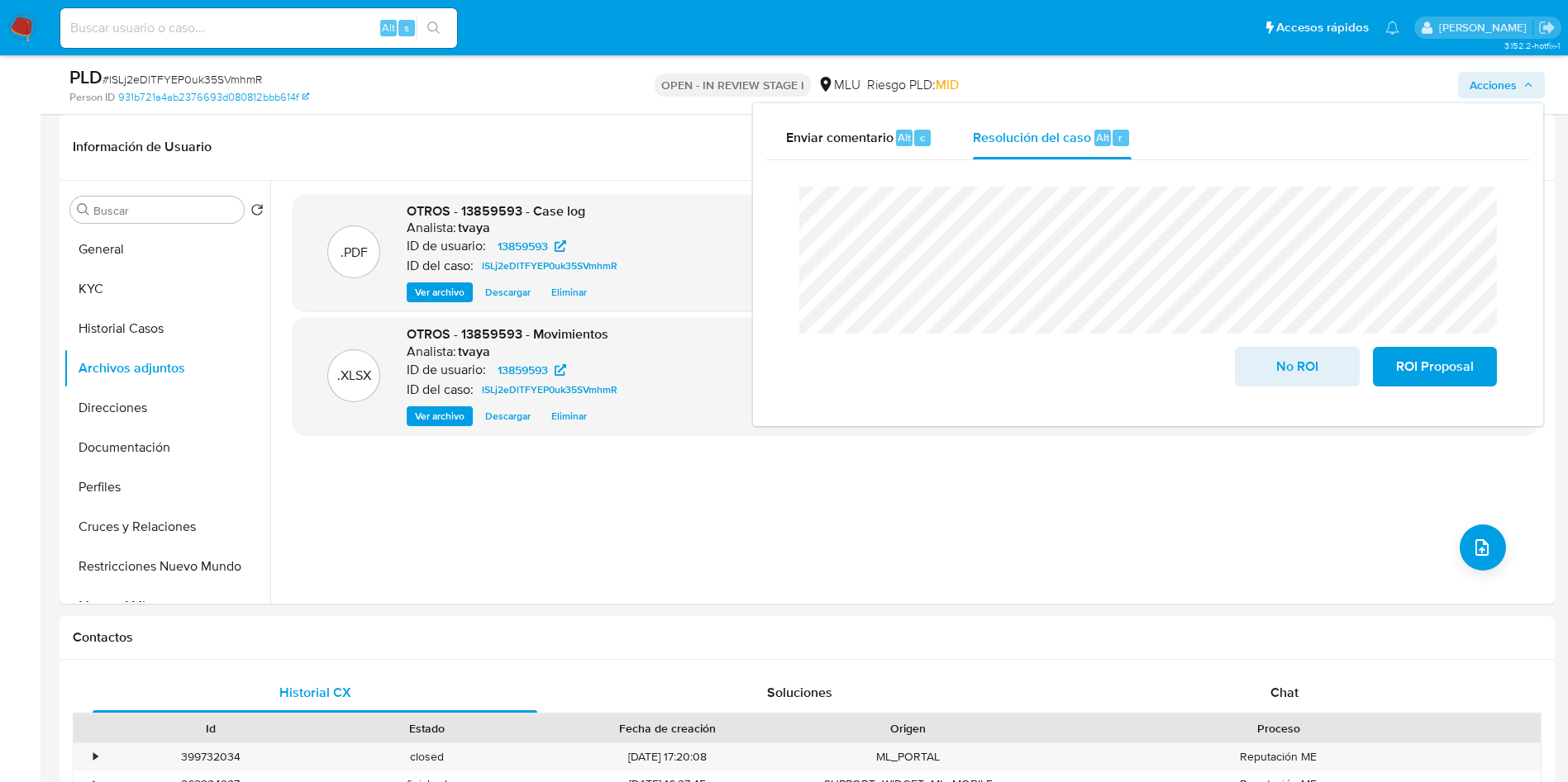
click at [779, 207] on div "Cierre de caso No ROI ROI Proposal" at bounding box center [1147, 286] width 764 height 253
click at [1306, 376] on span "No ROI" at bounding box center [1297, 367] width 81 height 37
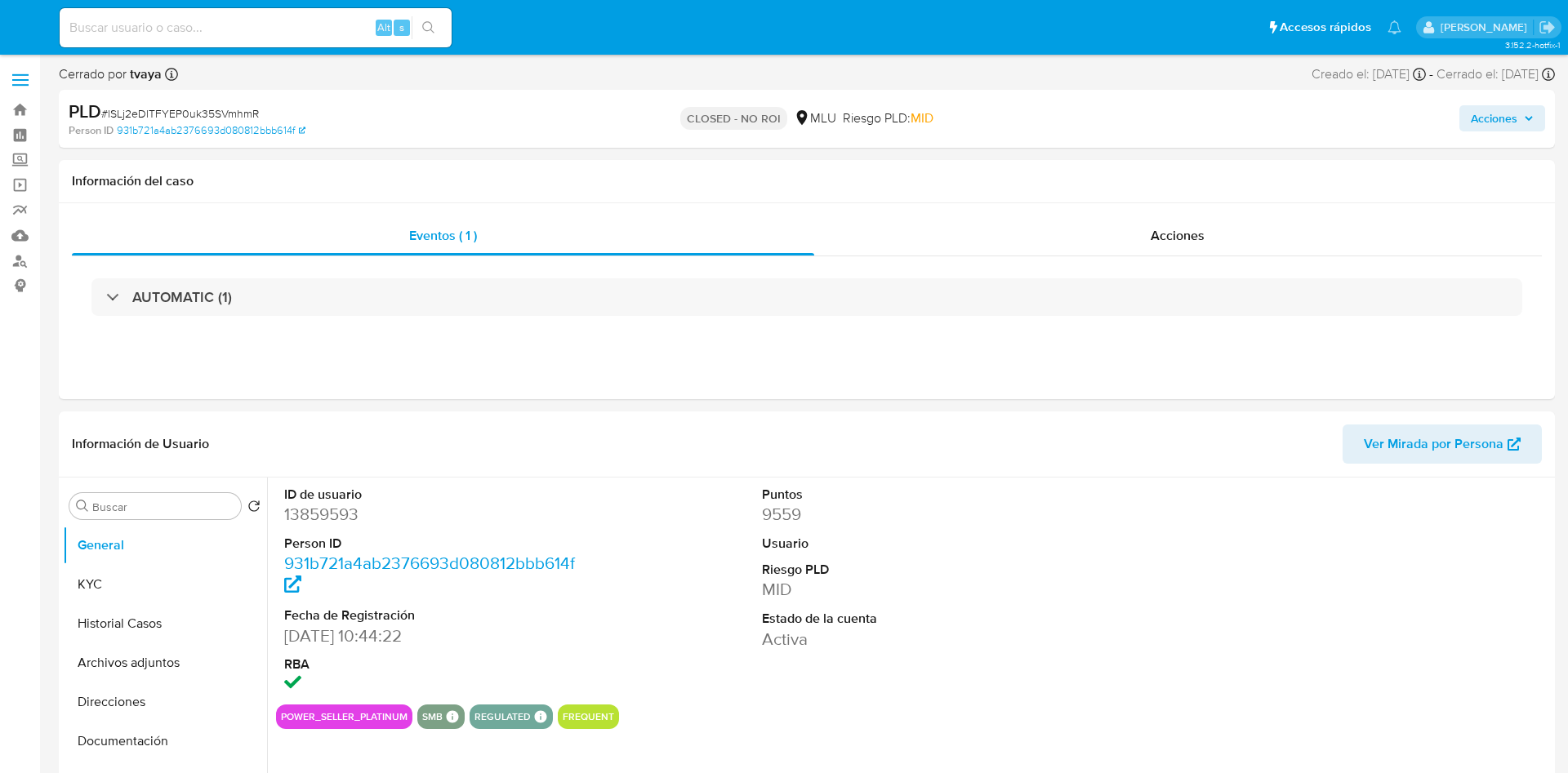
select select "10"
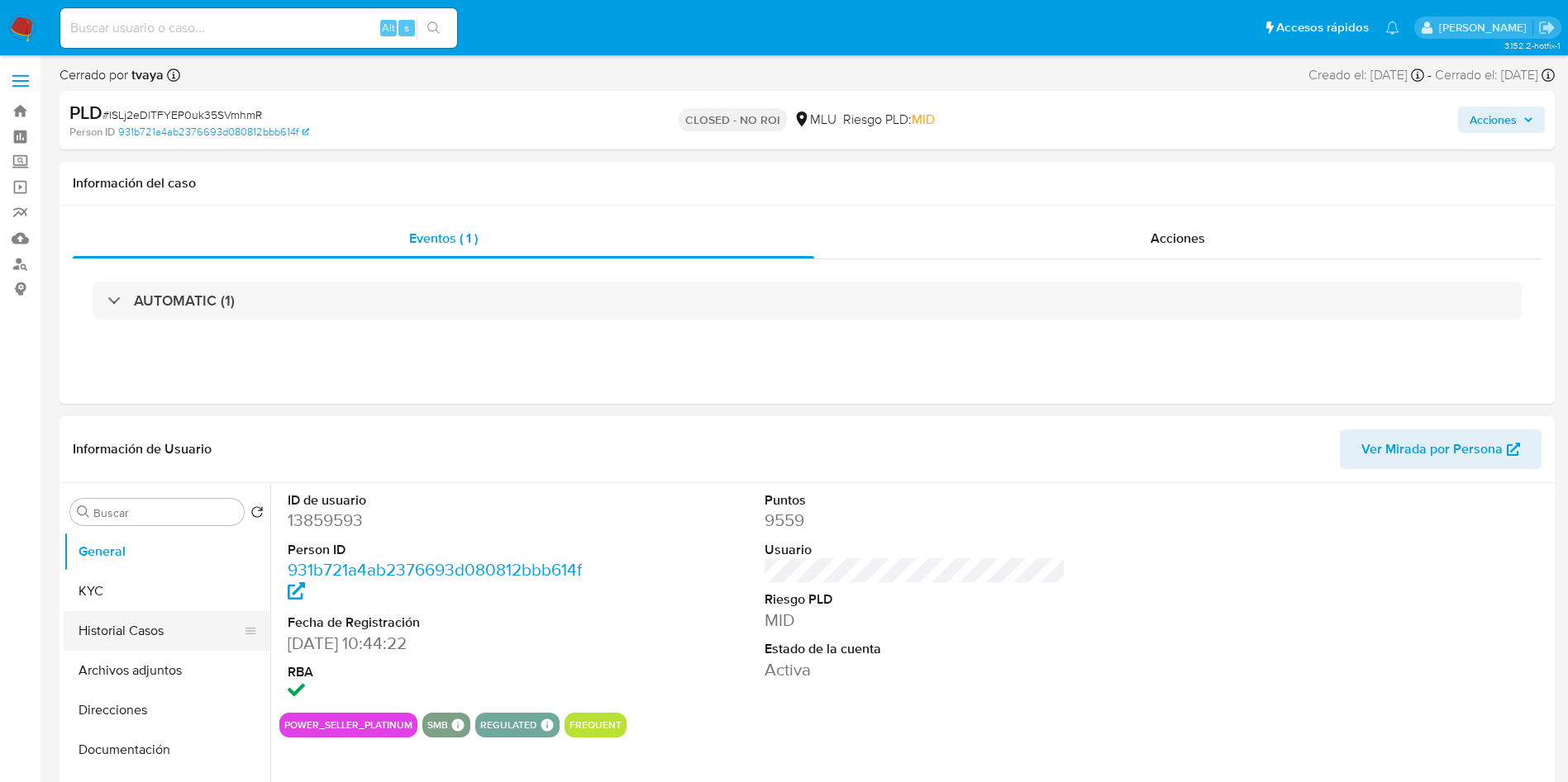
click at [135, 634] on button "Historial Casos" at bounding box center [160, 631] width 193 height 39
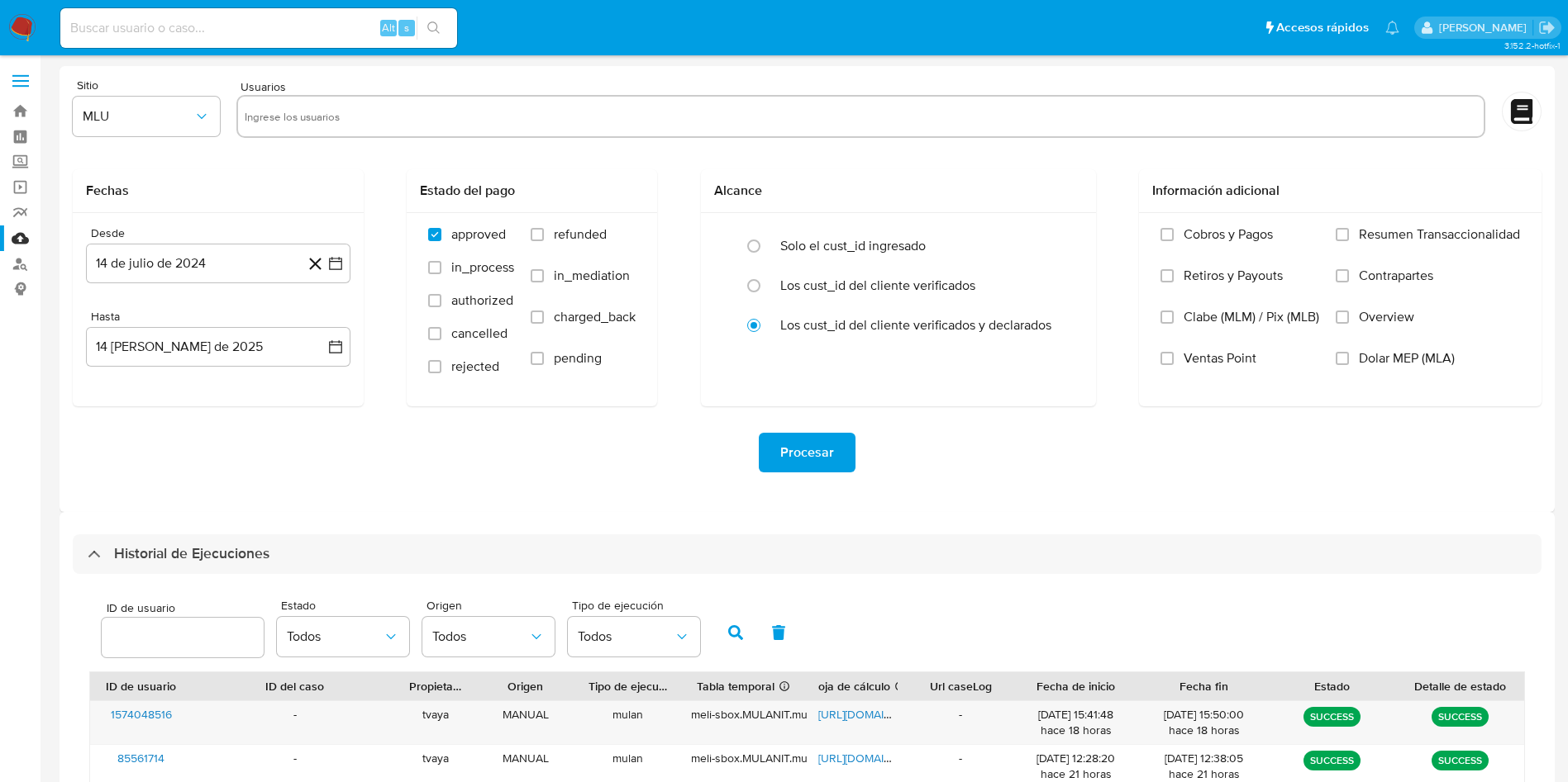
select select "10"
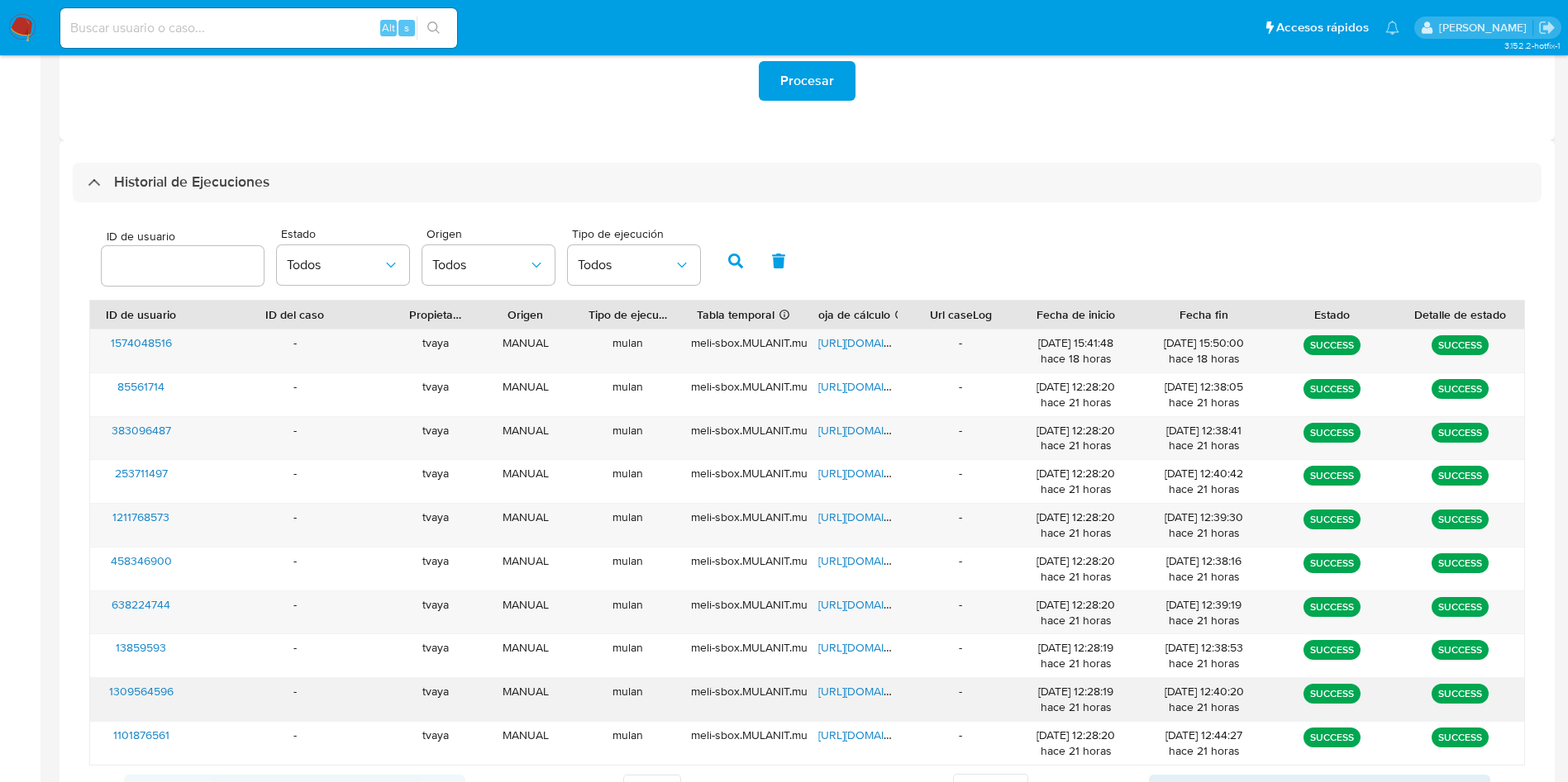
click at [165, 695] on span "1309564596" at bounding box center [142, 691] width 65 height 17
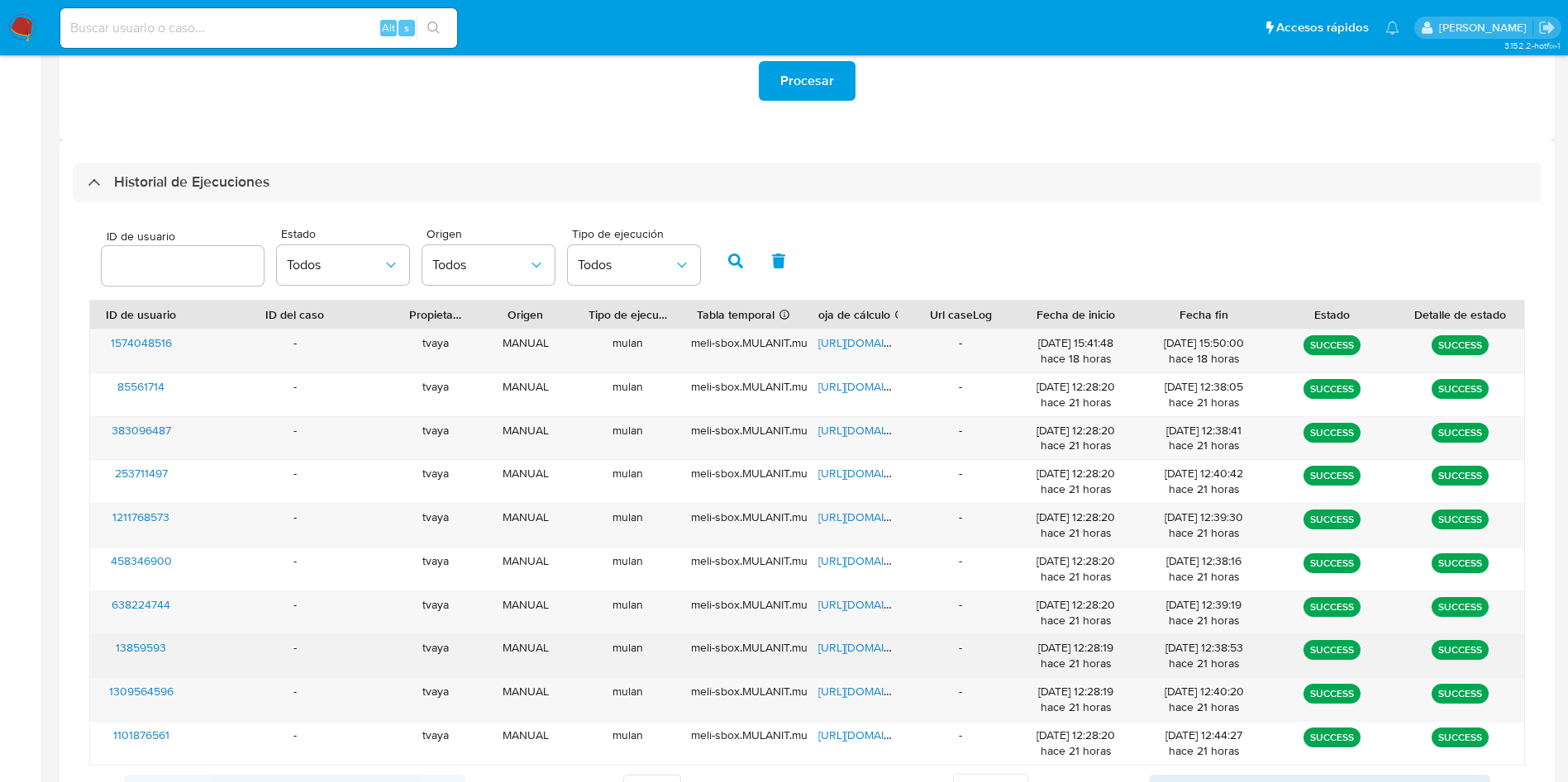
click at [864, 656] on div "https://docs.google.com/spreadsheets/d/1cHGoaZ-Ue-NvzBAjCLnZF-6F0RJqXPlpZpP8KW4…" at bounding box center [858, 655] width 102 height 43
click at [864, 646] on span "https://docs.google.com/spreadsheets/d/1cHGoaZ-Ue-NvzBAjCLnZF-6F0RJqXPlpZpP8KW4…" at bounding box center [875, 647] width 114 height 17
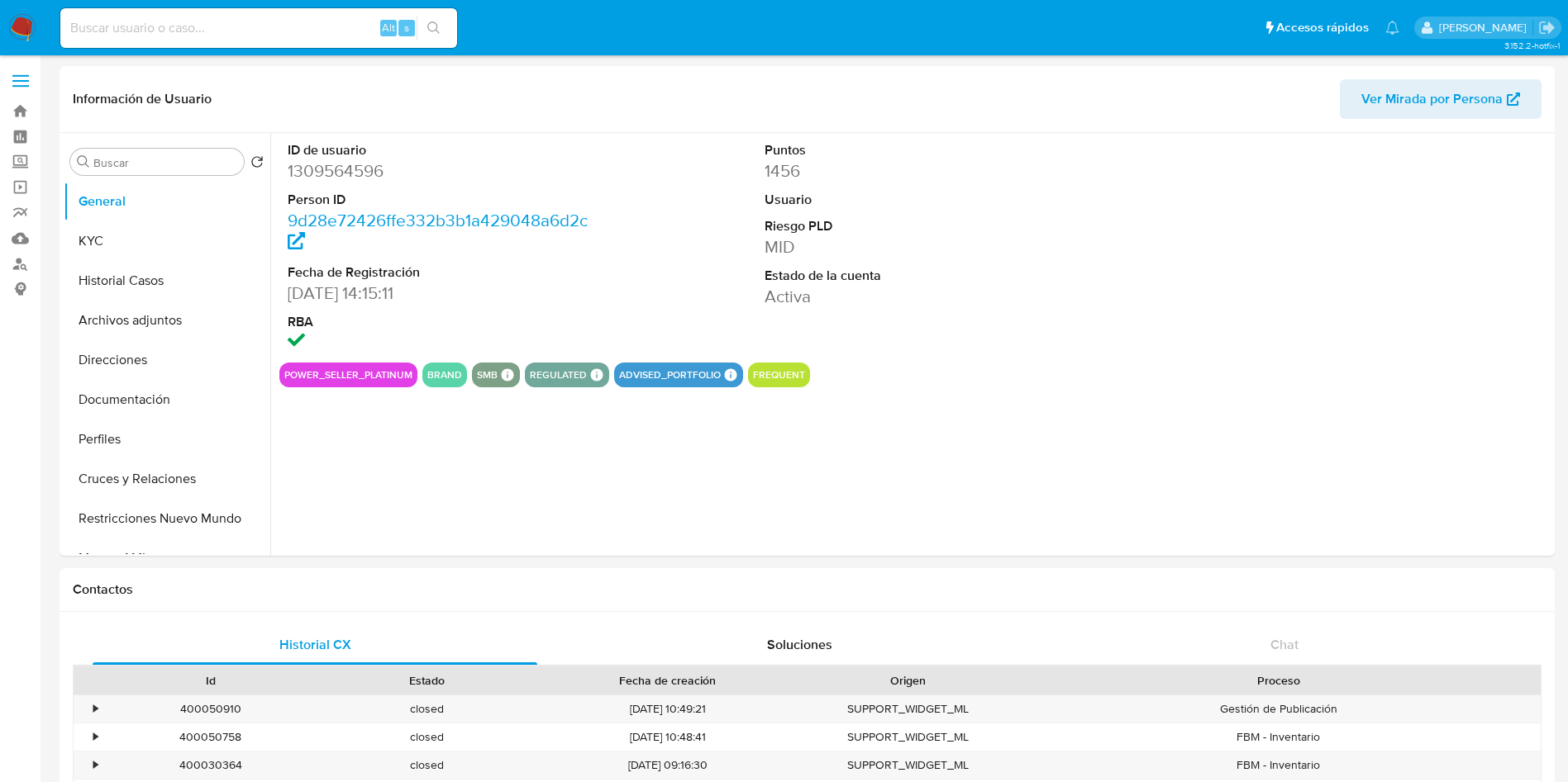
select select "10"
click at [319, 185] on dl "ID de usuario 1309564596 Person ID 9d28e72426ffe332b3b1a429048a6d2c Fecha de Re…" at bounding box center [438, 248] width 302 height 213
click at [326, 170] on dd "1309564596" at bounding box center [438, 171] width 302 height 23
copy dd "1309564596"
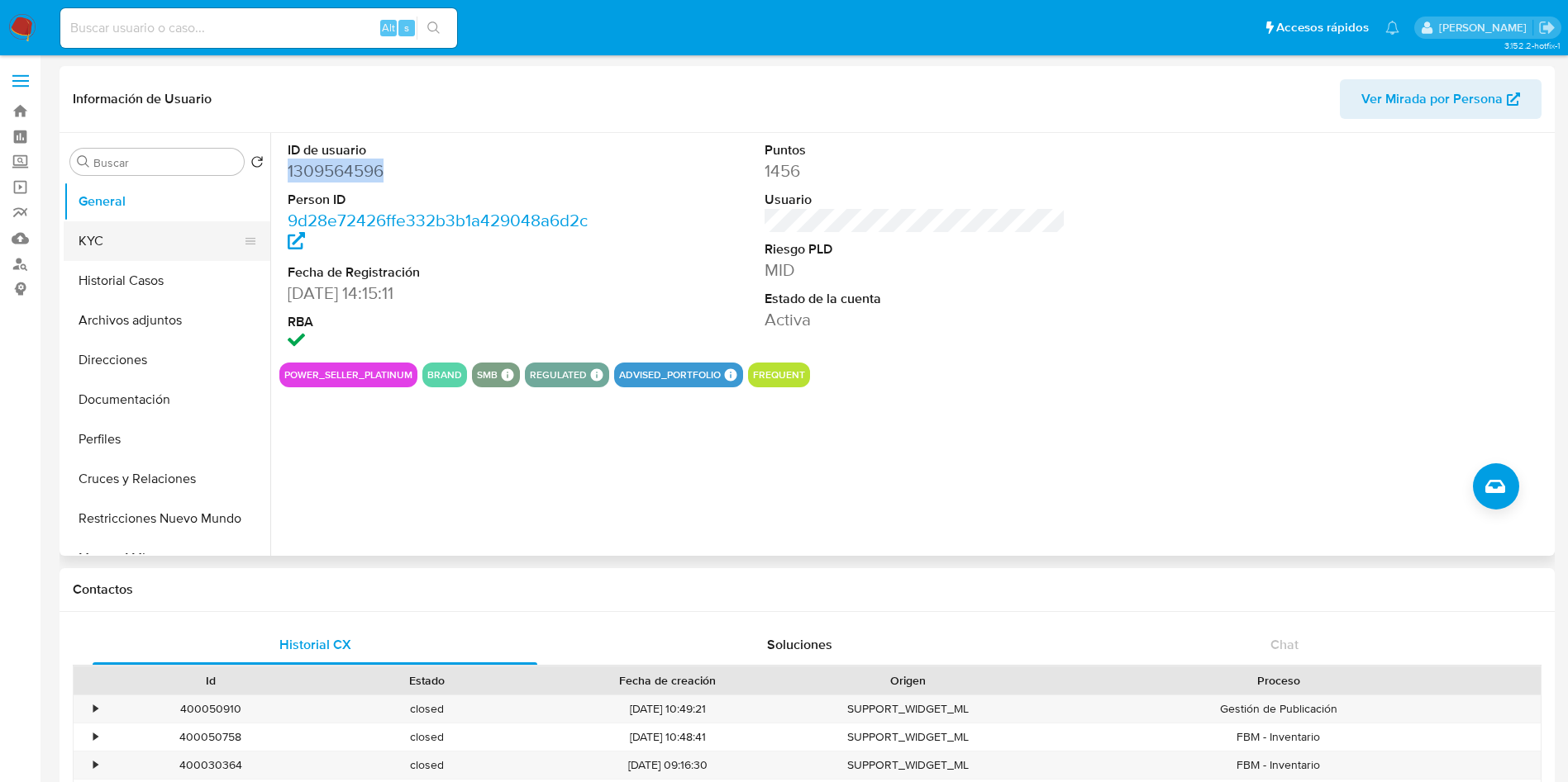
click at [135, 244] on button "KYC" at bounding box center [160, 241] width 193 height 39
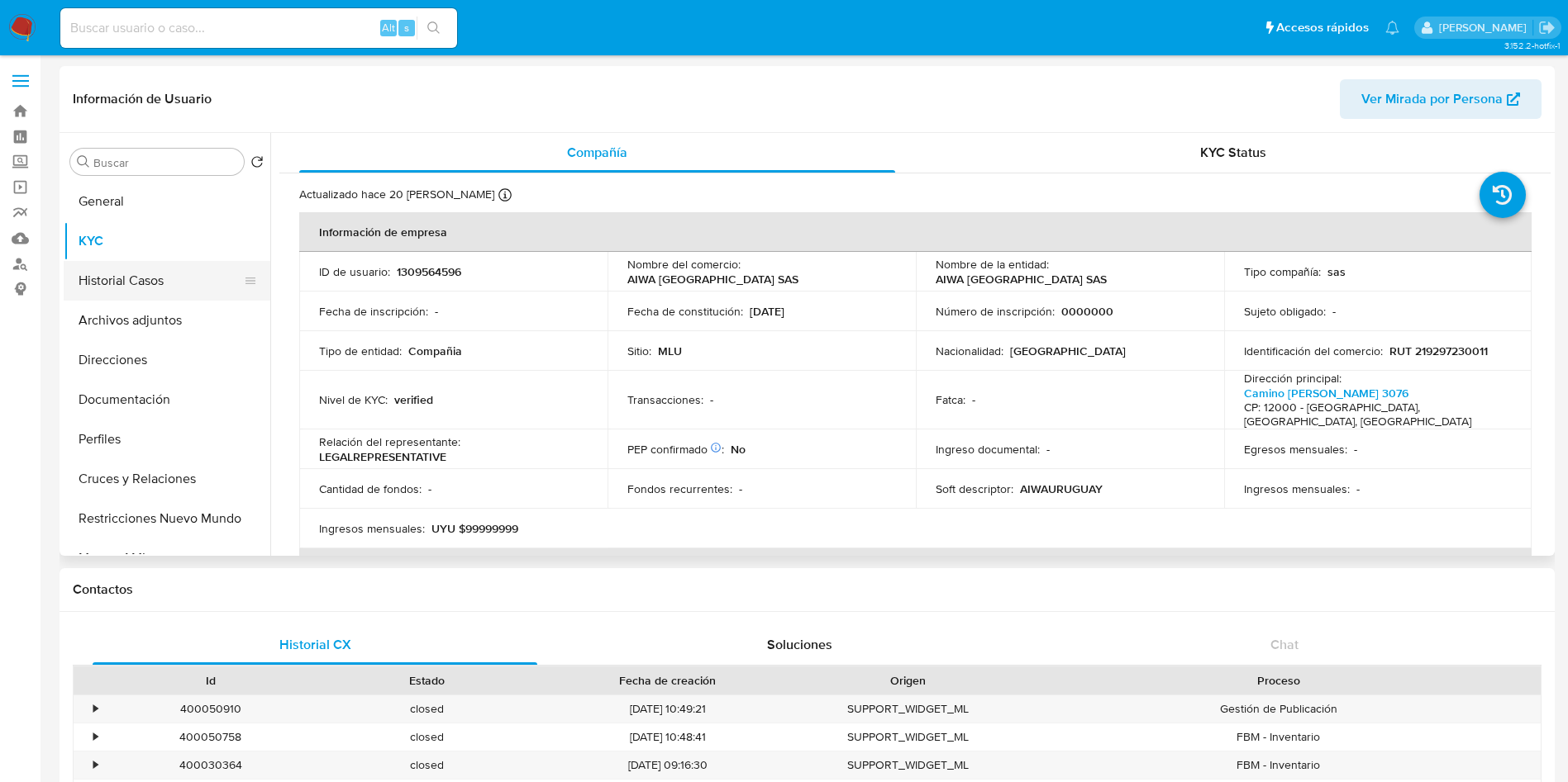
click at [132, 279] on button "Historial Casos" at bounding box center [160, 280] width 193 height 39
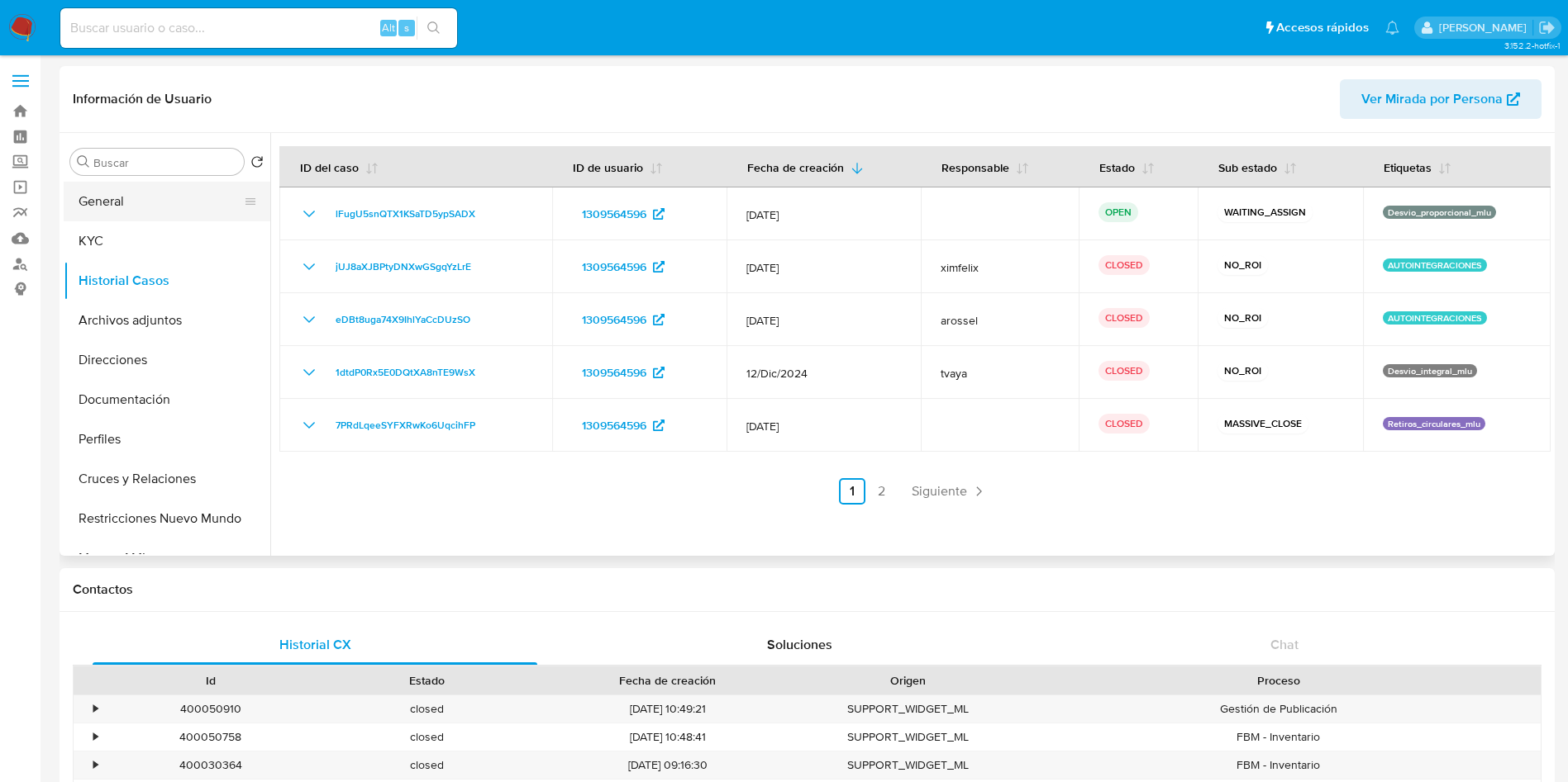
click at [107, 210] on button "General" at bounding box center [160, 201] width 193 height 39
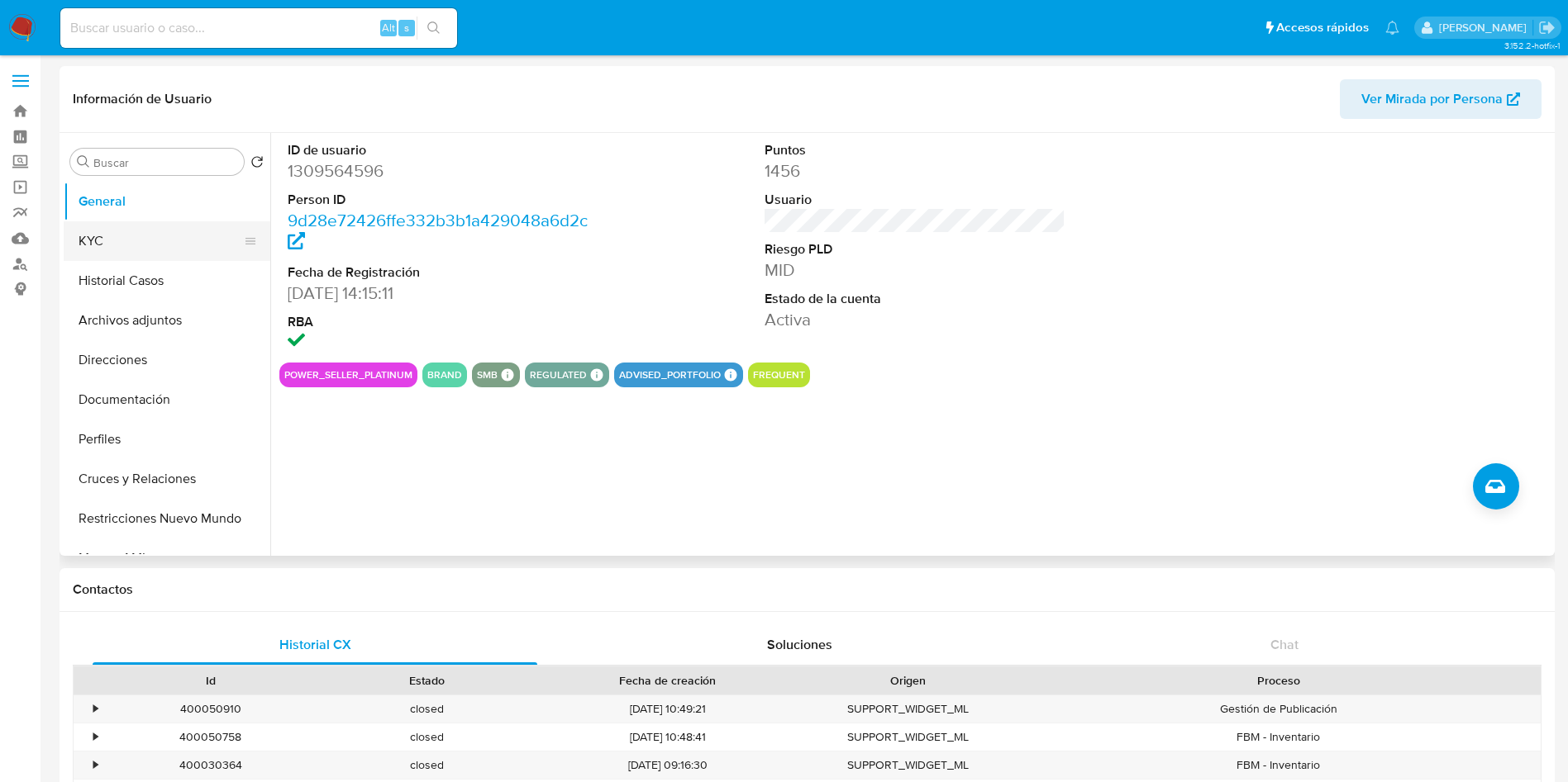
click at [110, 234] on button "KYC" at bounding box center [160, 241] width 193 height 39
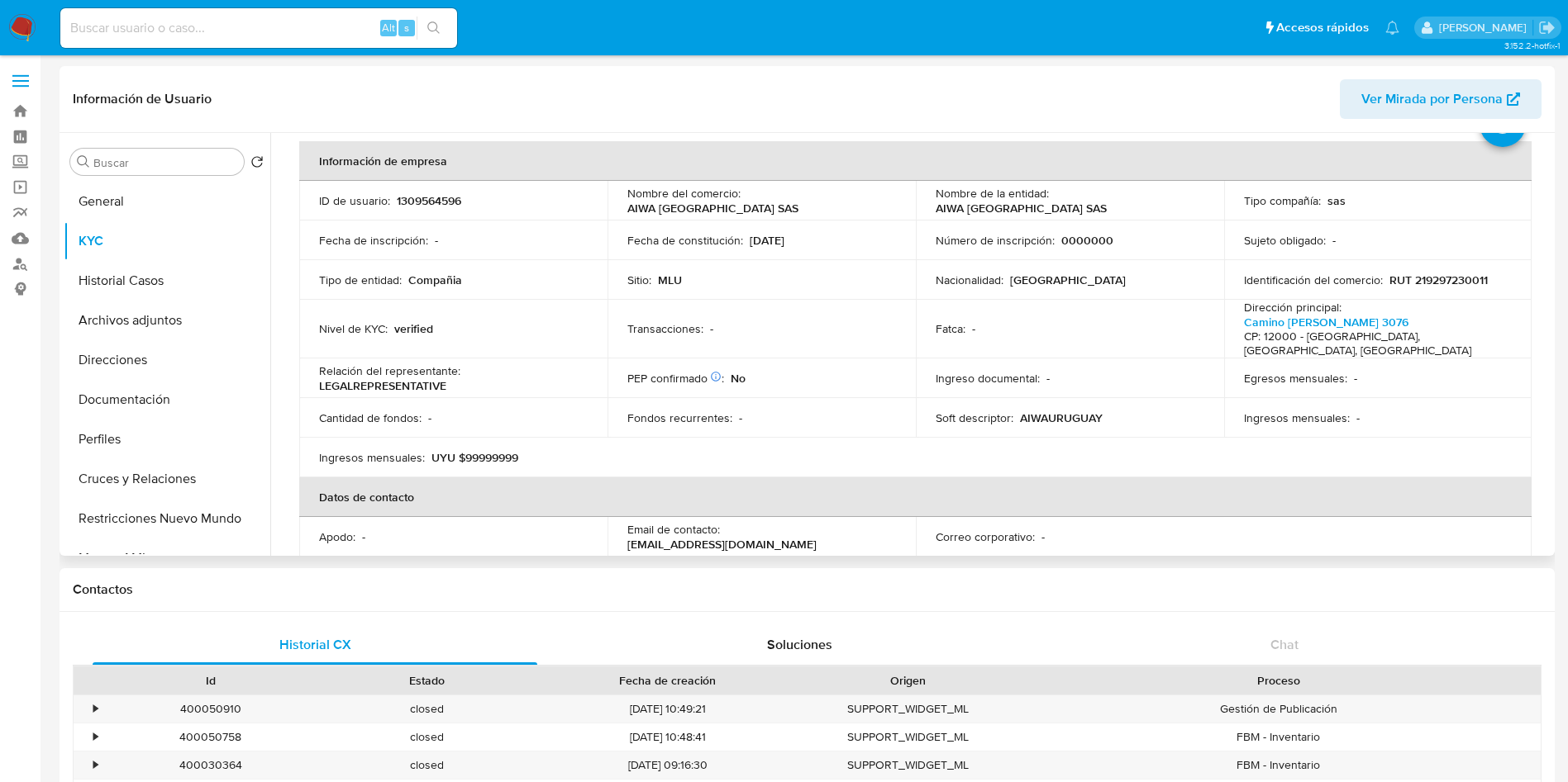
scroll to position [80, 0]
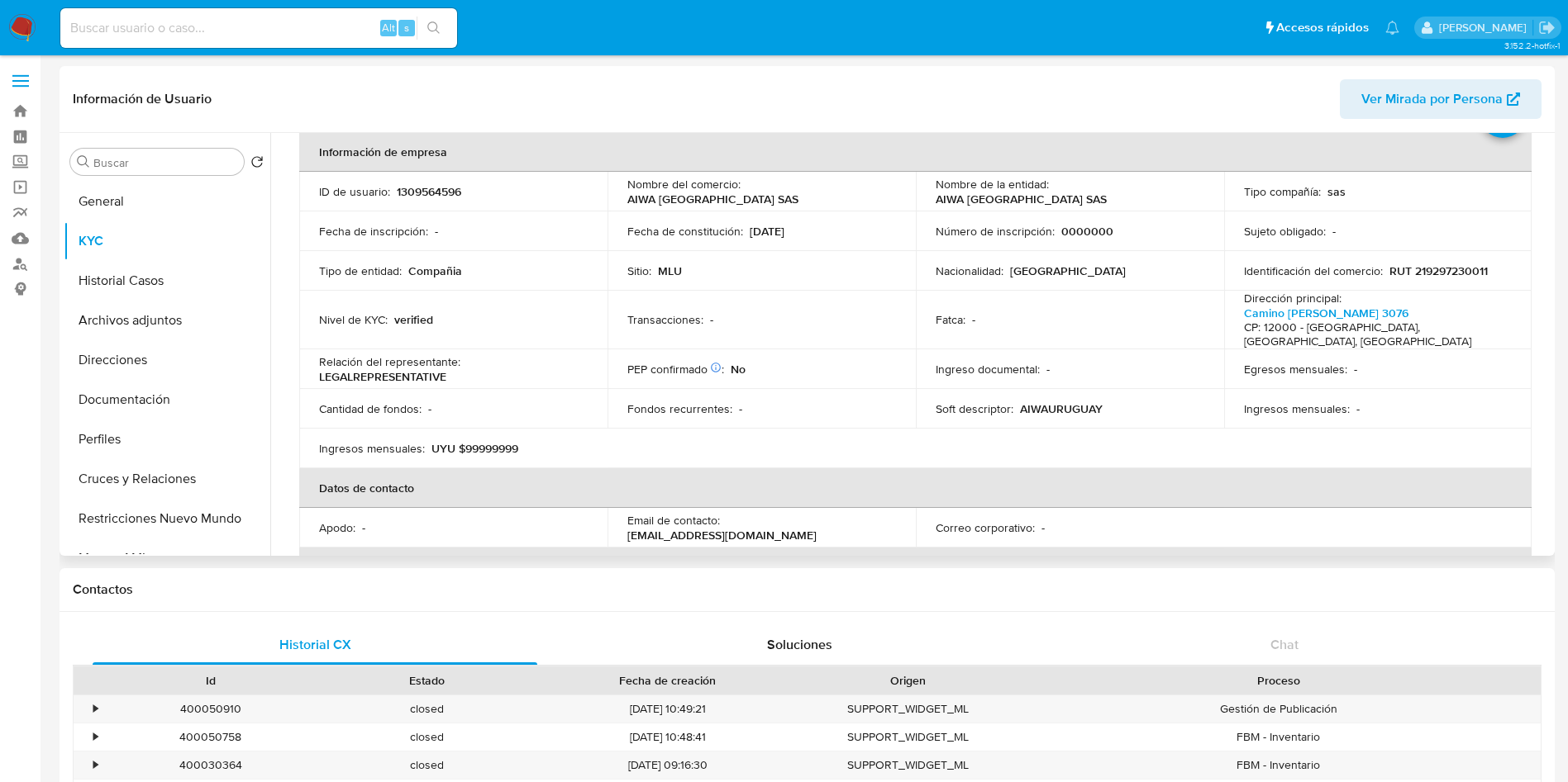
click at [424, 192] on p "1309564596" at bounding box center [429, 192] width 65 height 15
copy p "1309564596"
click at [100, 182] on button "General" at bounding box center [160, 201] width 193 height 39
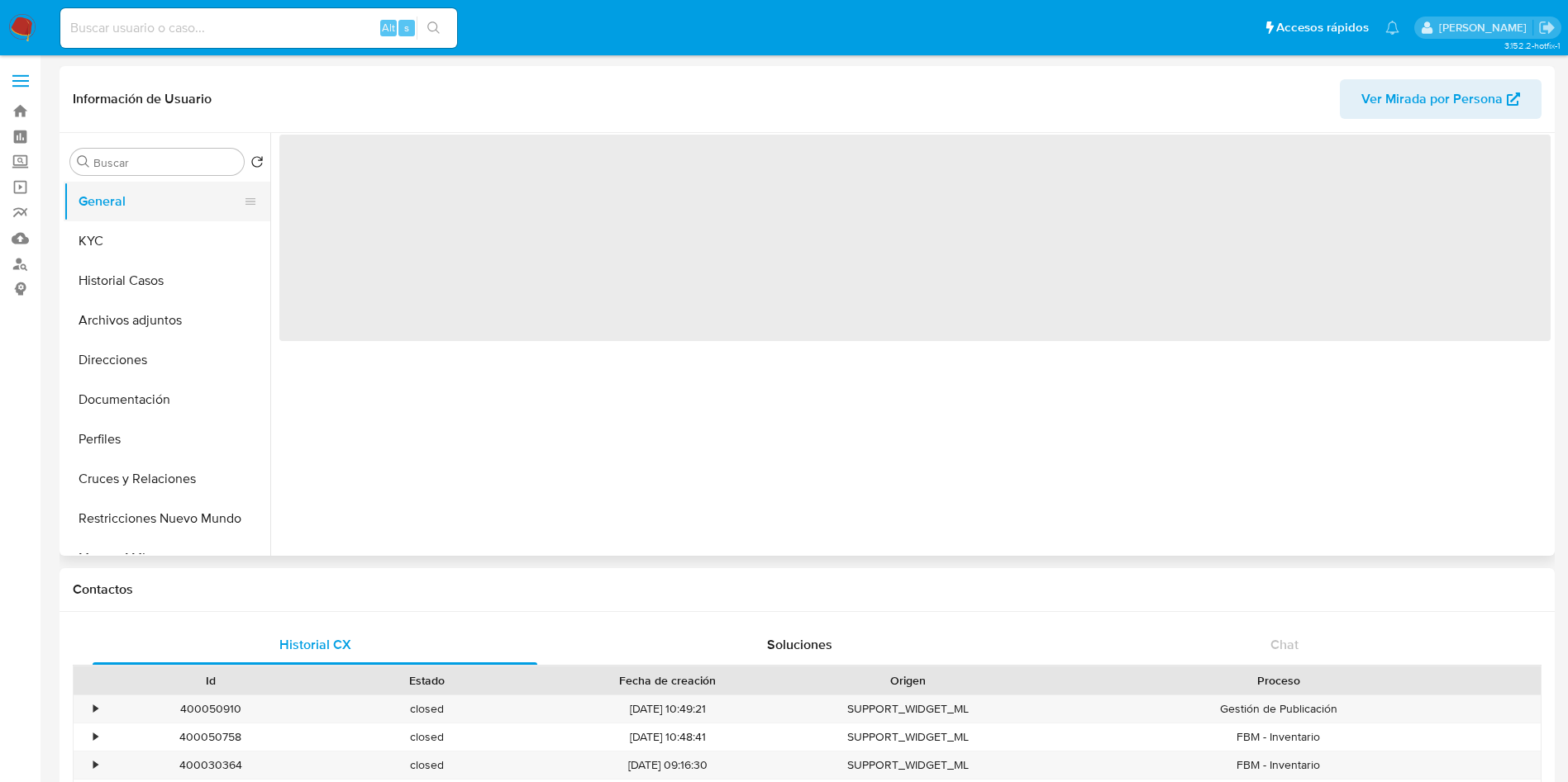
scroll to position [0, 0]
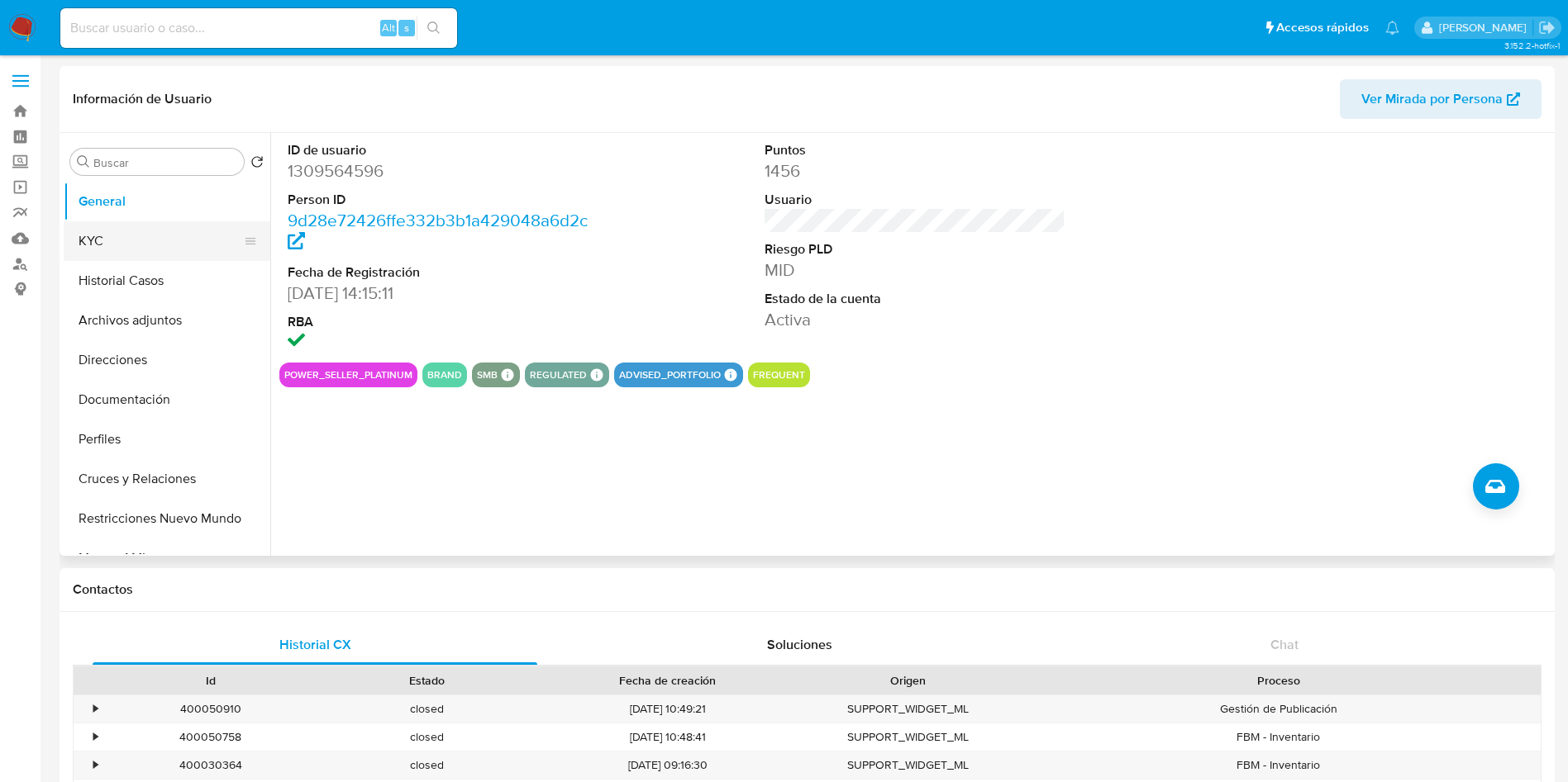
click at [104, 241] on button "KYC" at bounding box center [160, 241] width 193 height 39
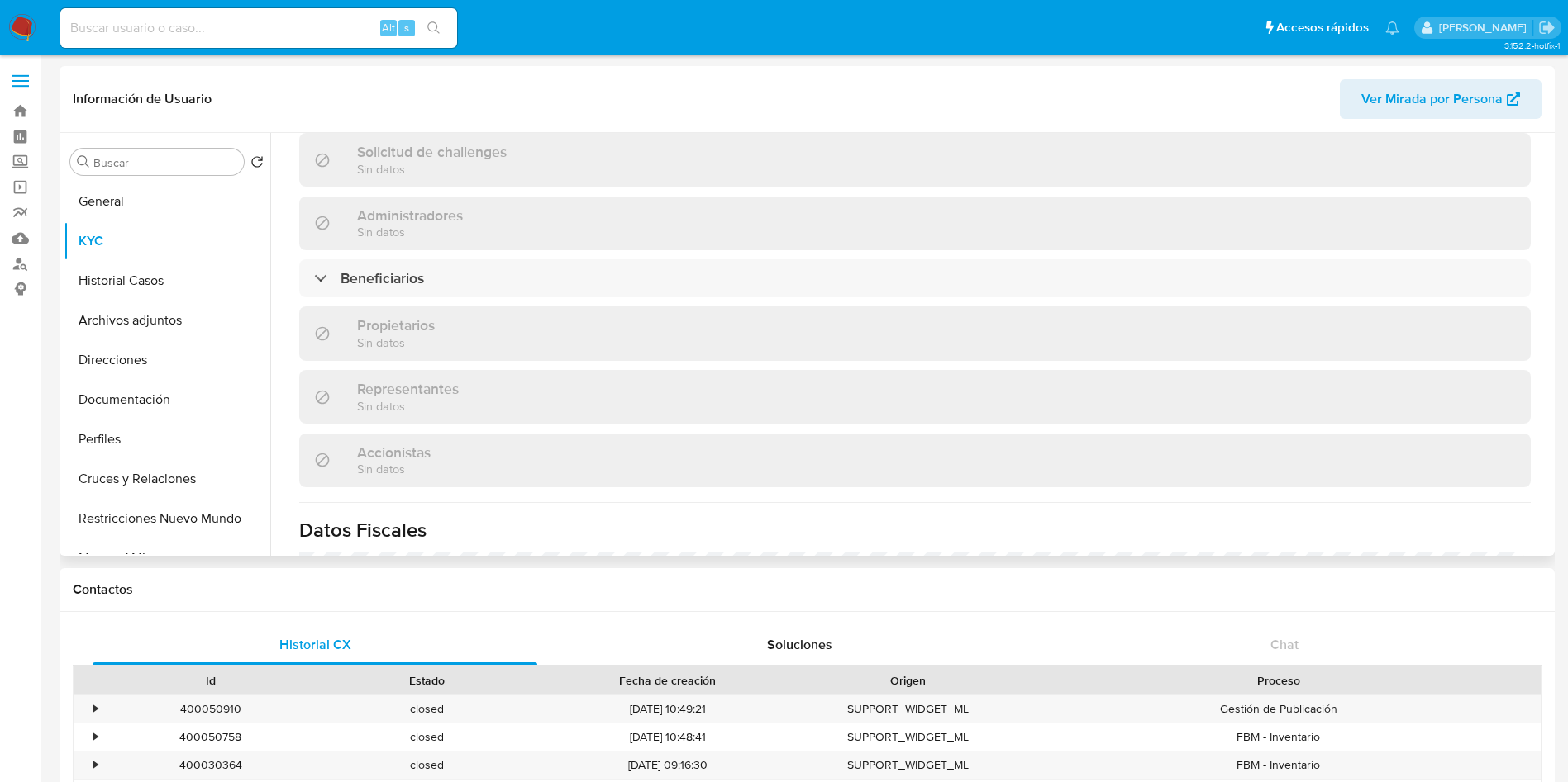
scroll to position [933, 0]
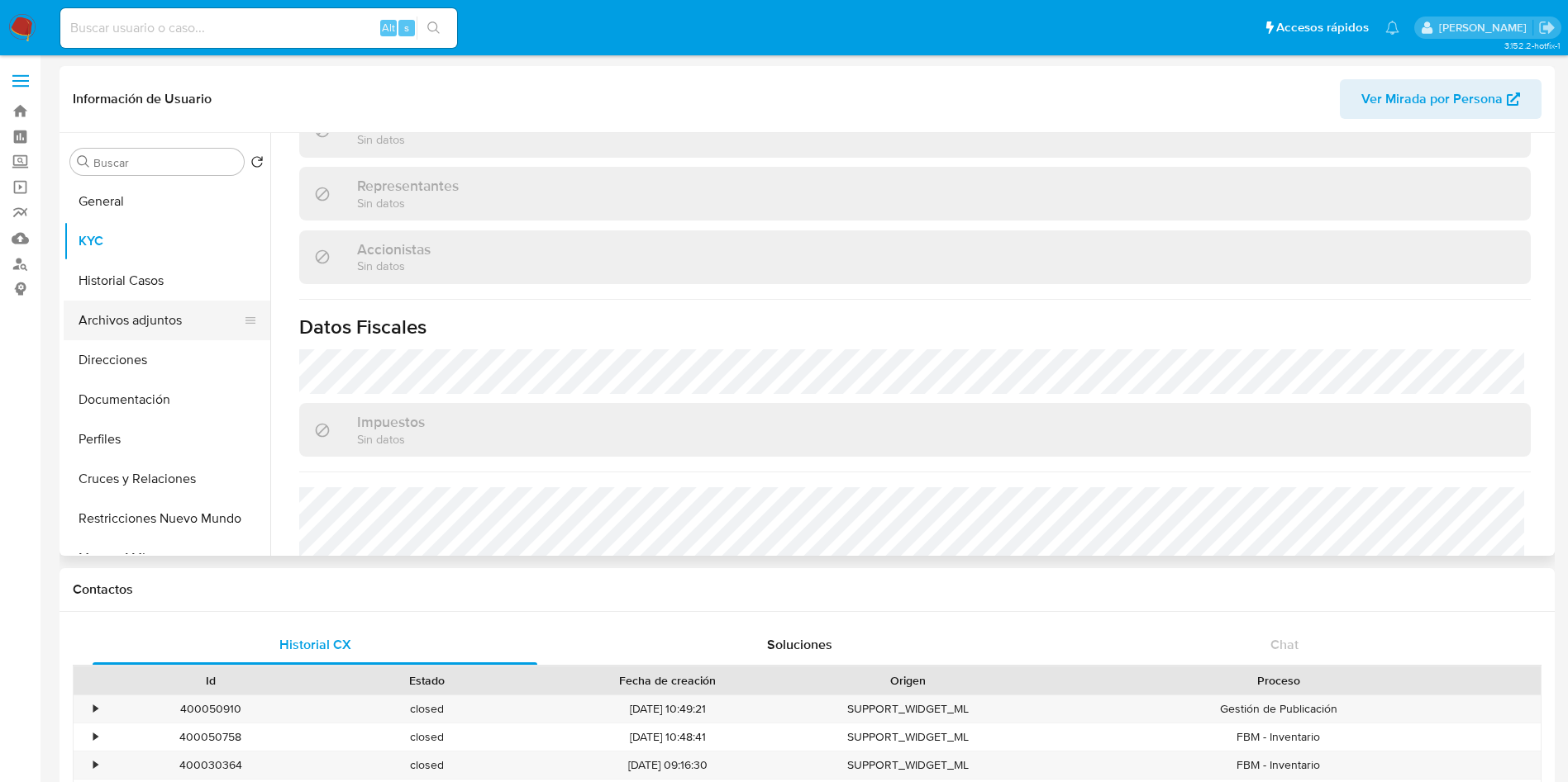
click at [129, 326] on button "Archivos adjuntos" at bounding box center [160, 320] width 193 height 39
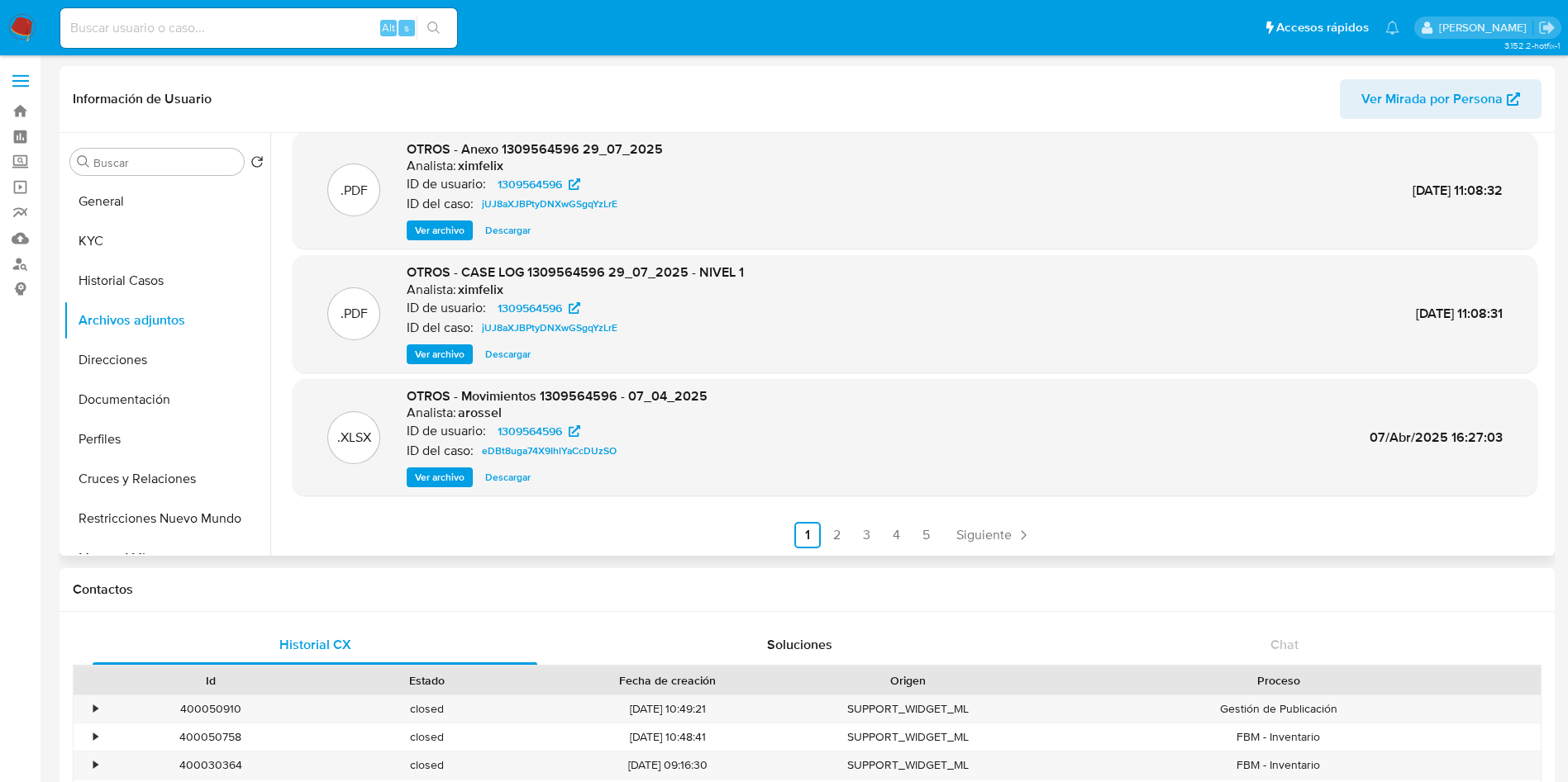
scroll to position [139, 0]
click at [833, 539] on link "2" at bounding box center [837, 534] width 26 height 26
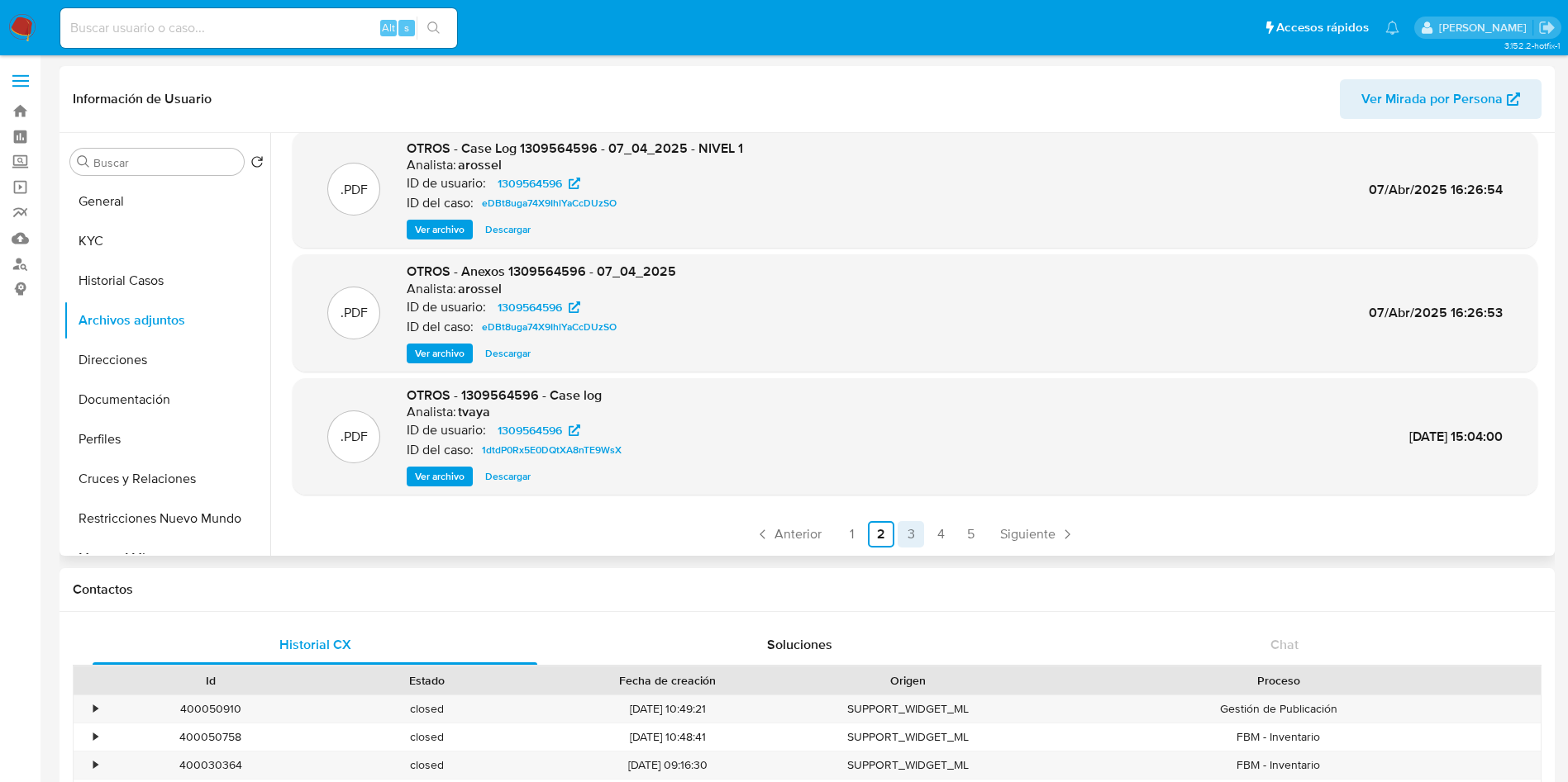
click at [899, 534] on link "3" at bounding box center [911, 534] width 26 height 26
click at [886, 534] on link "2" at bounding box center [881, 534] width 26 height 26
click at [442, 468] on span "Ver archivo" at bounding box center [439, 476] width 50 height 17
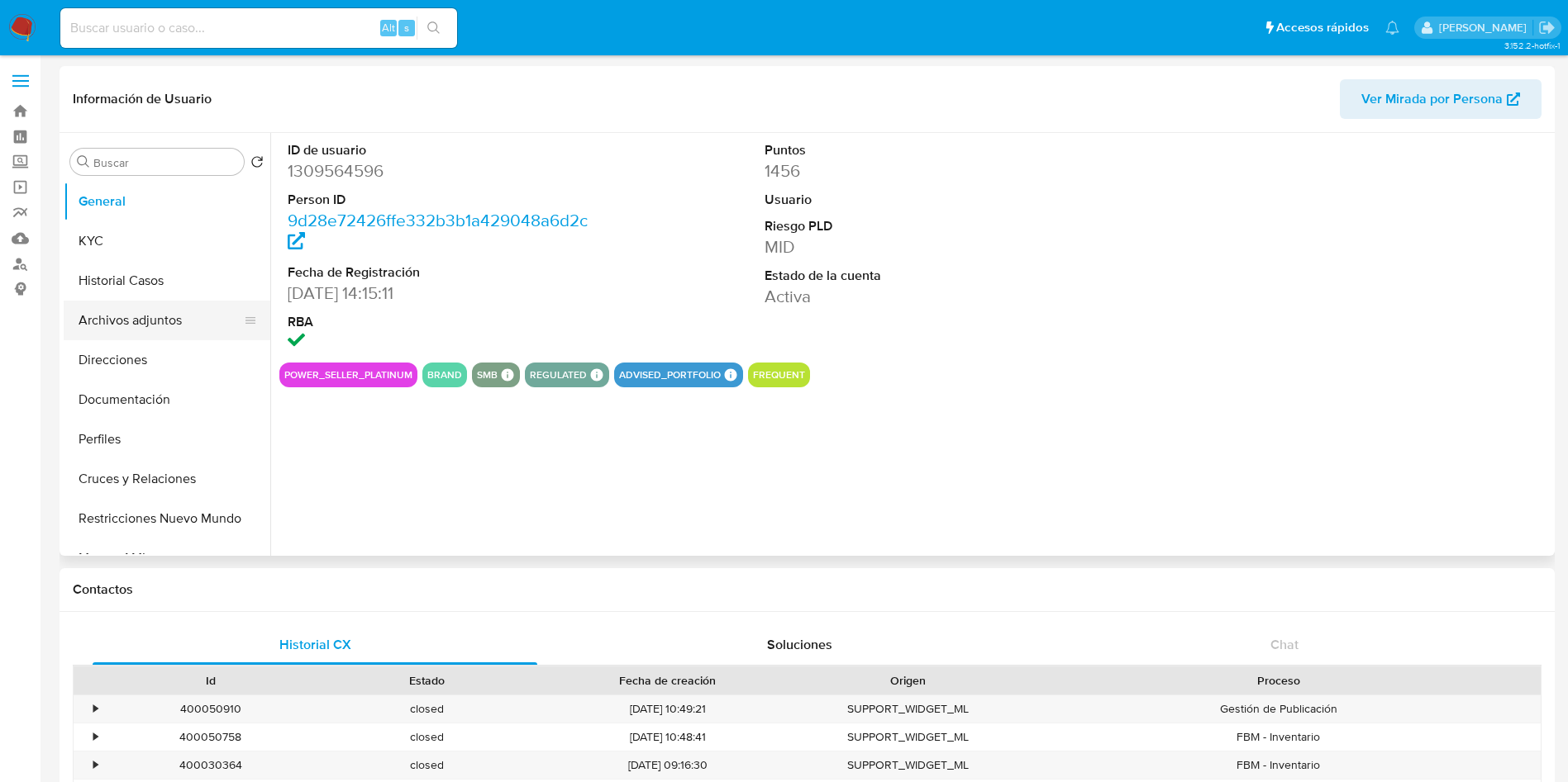
click at [170, 314] on button "Archivos adjuntos" at bounding box center [160, 320] width 193 height 39
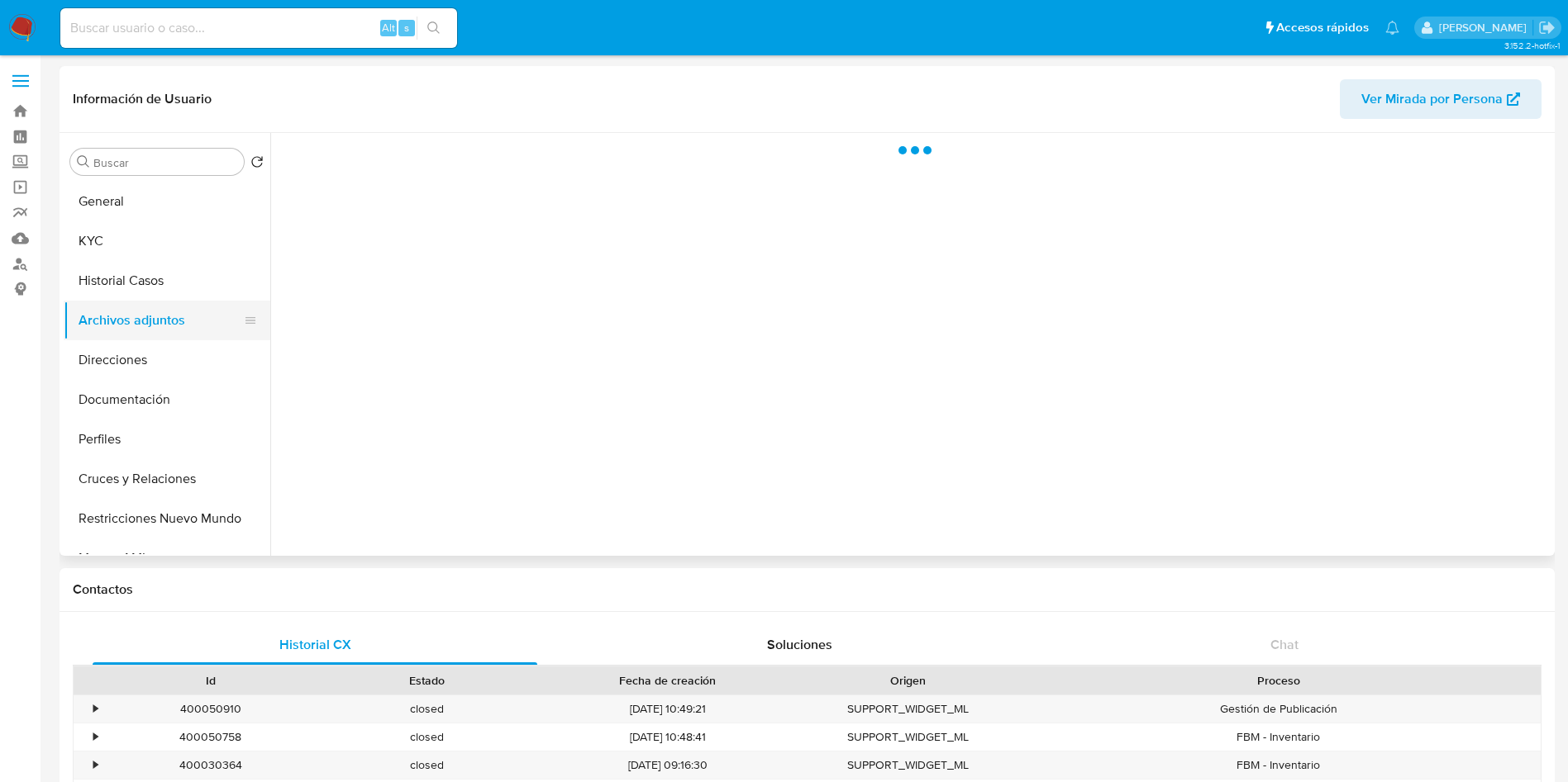
select select "10"
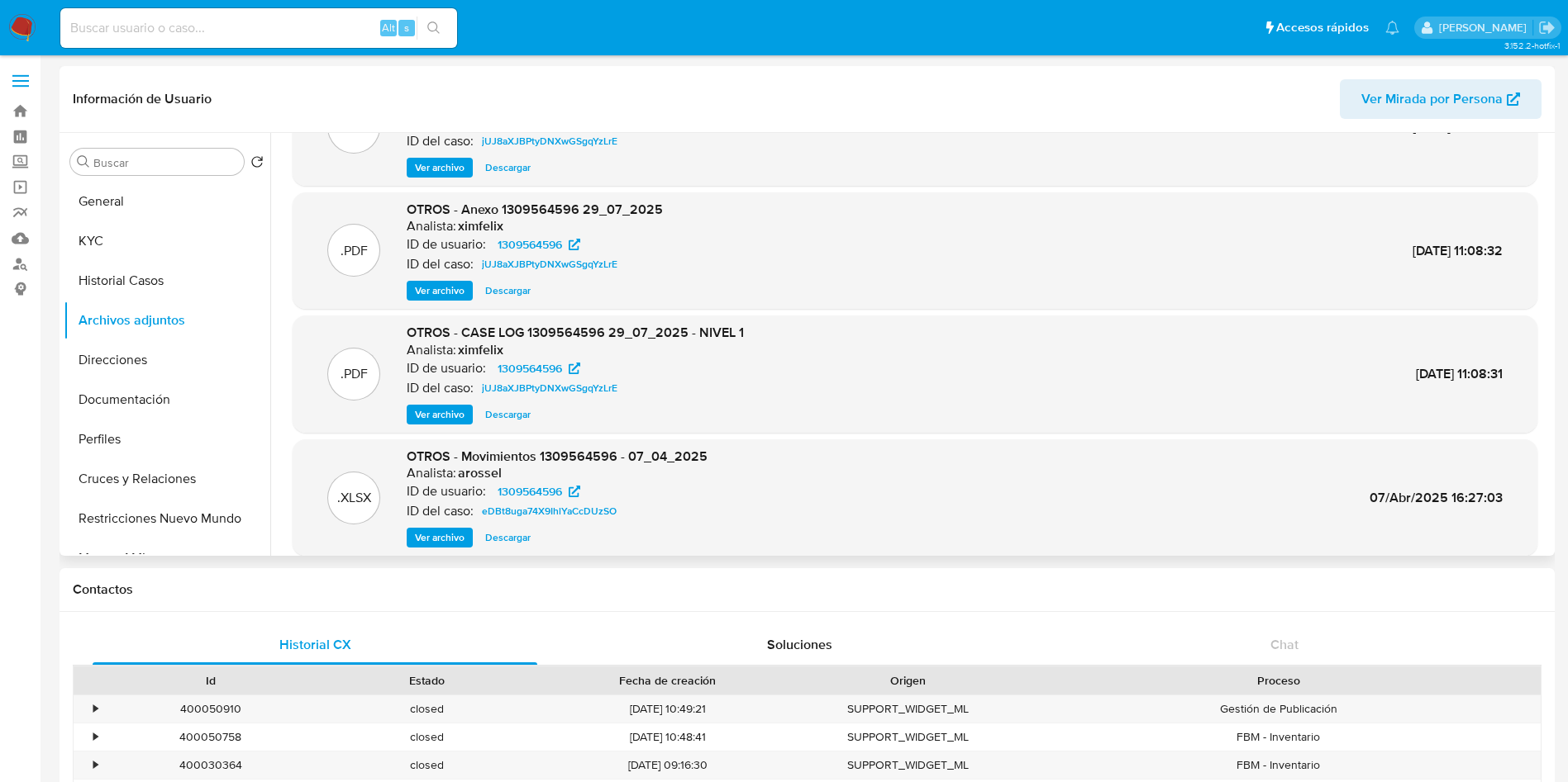
scroll to position [139, 0]
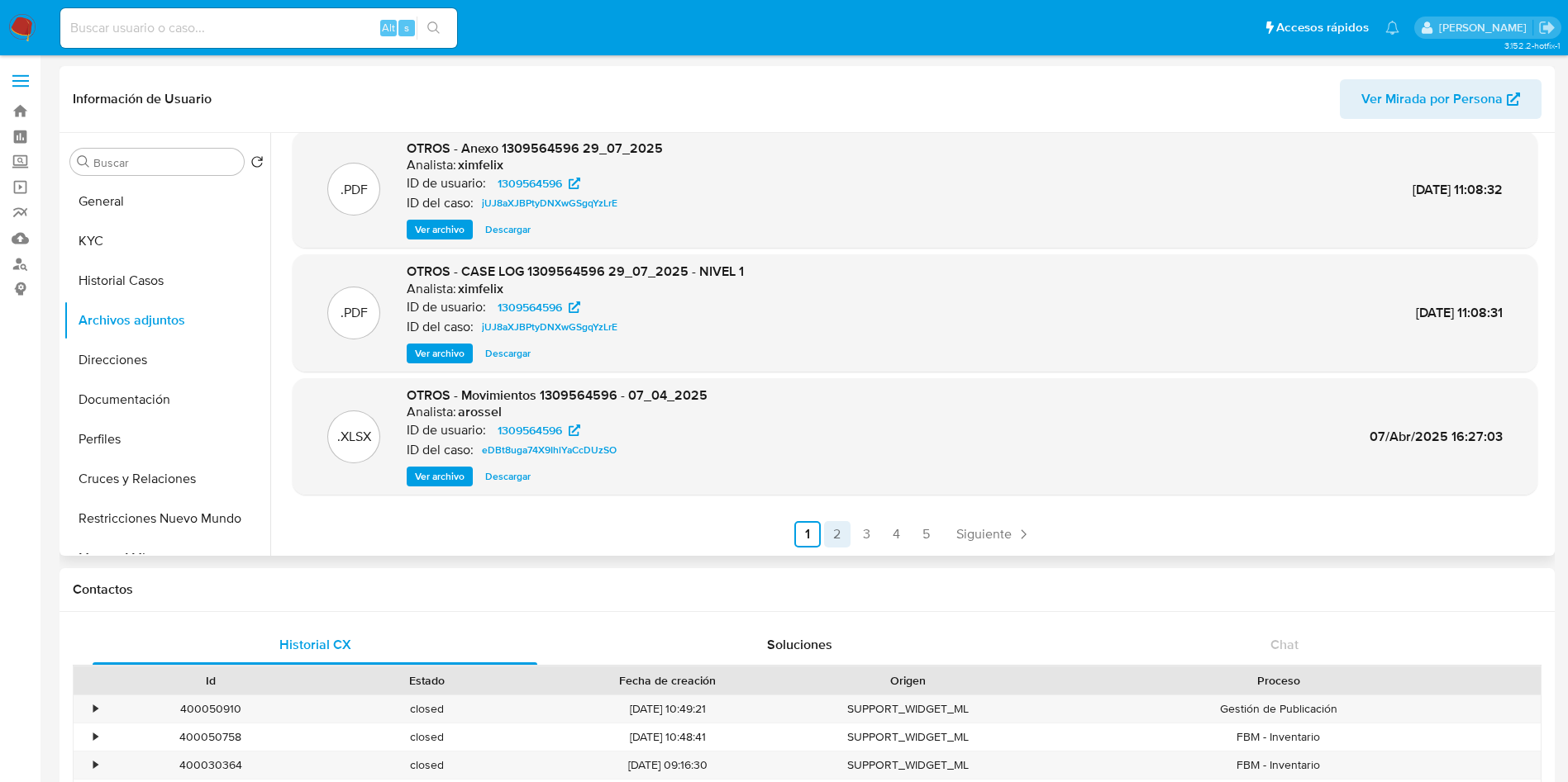
click at [840, 527] on link "2" at bounding box center [837, 534] width 26 height 26
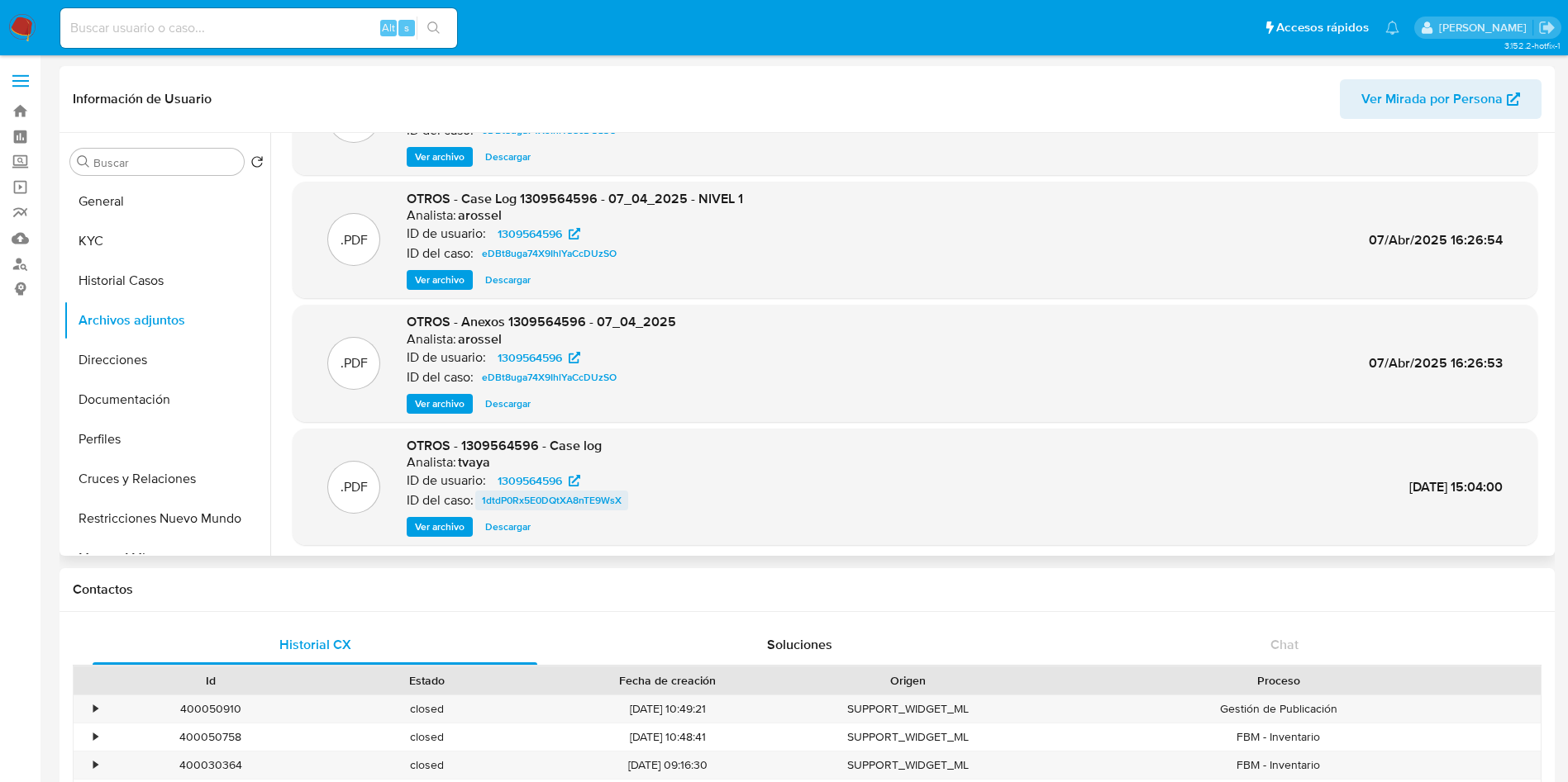
scroll to position [124, 0]
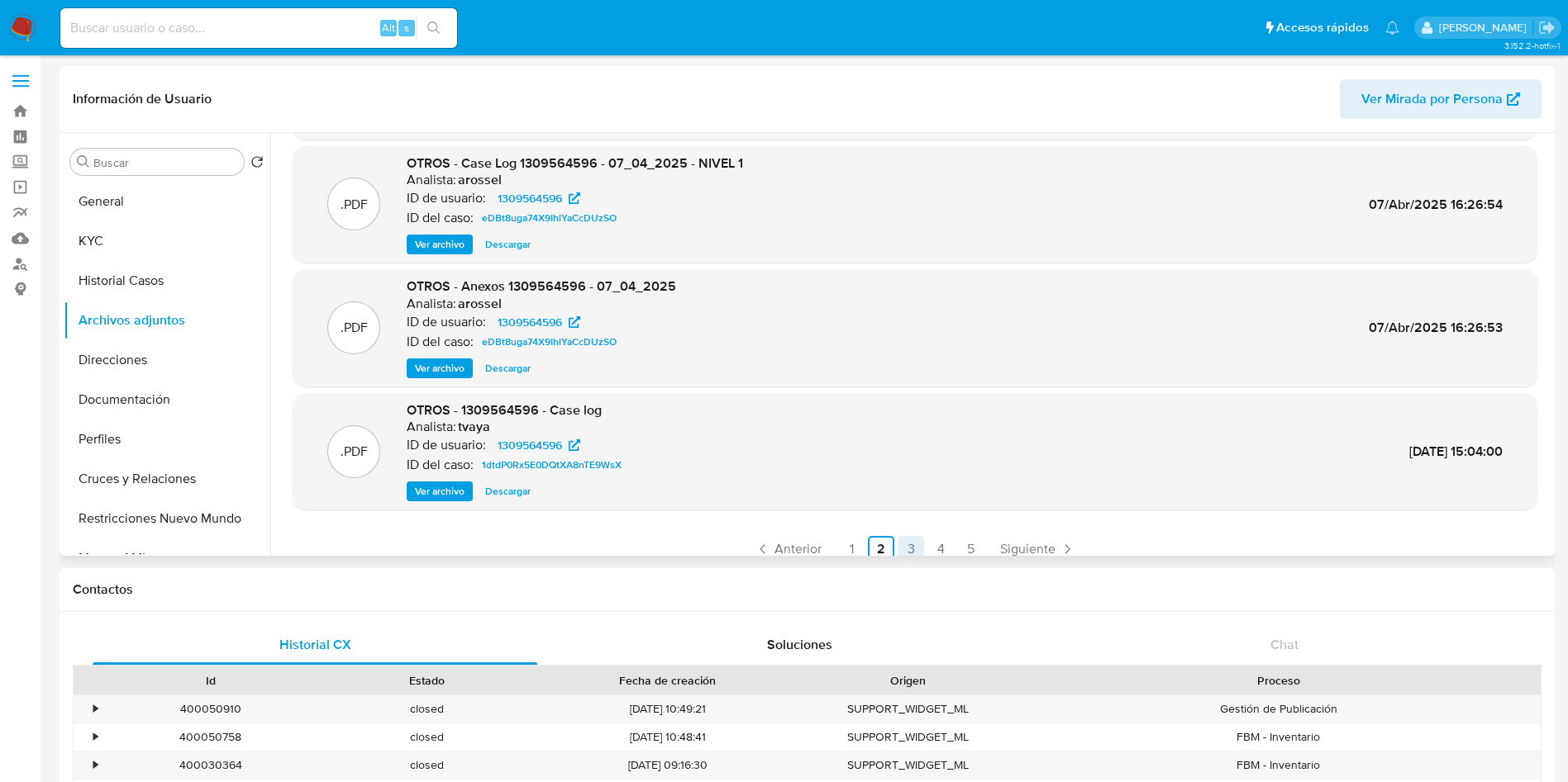
click at [898, 539] on link "3" at bounding box center [911, 549] width 26 height 26
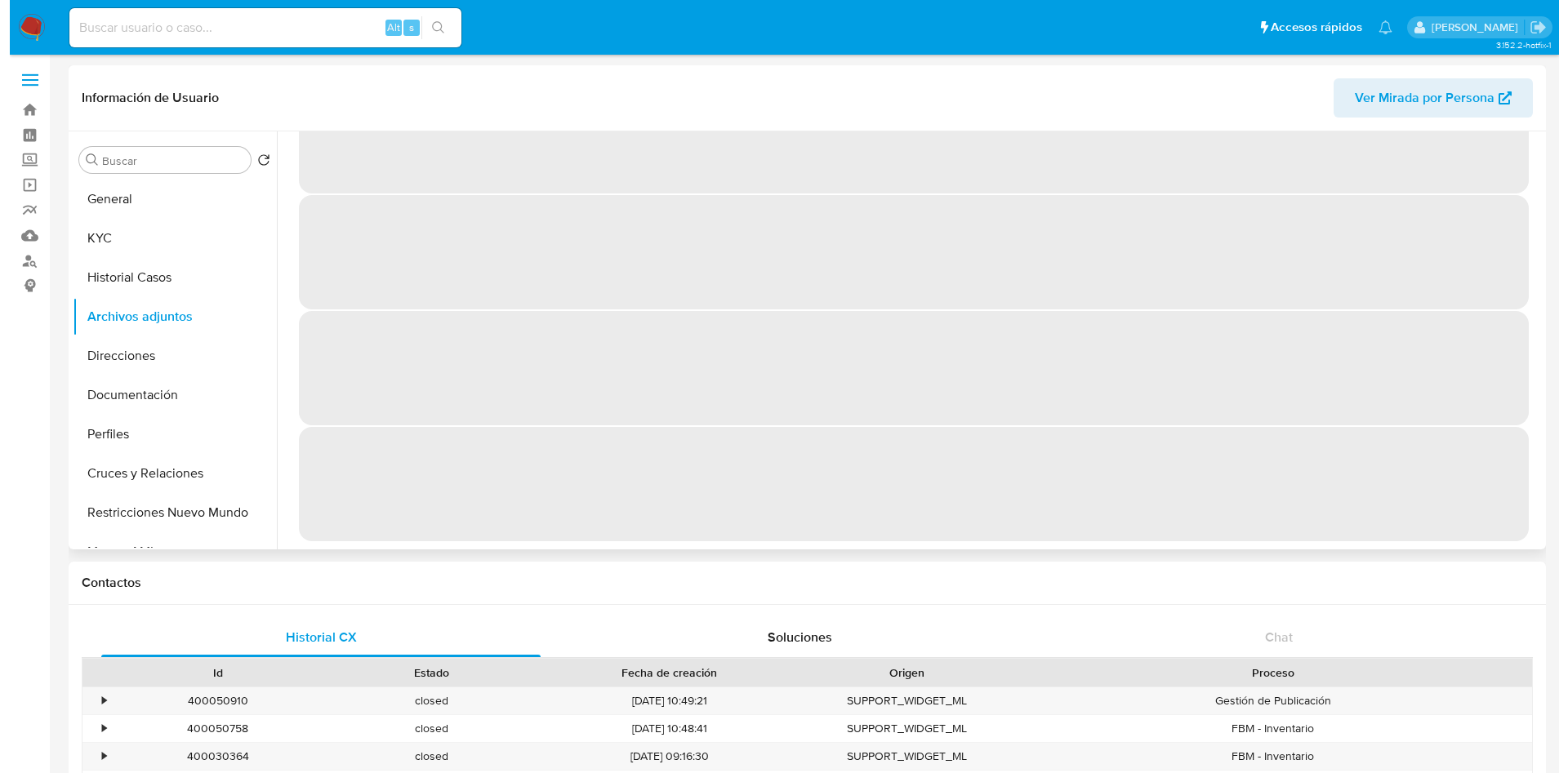
scroll to position [0, 0]
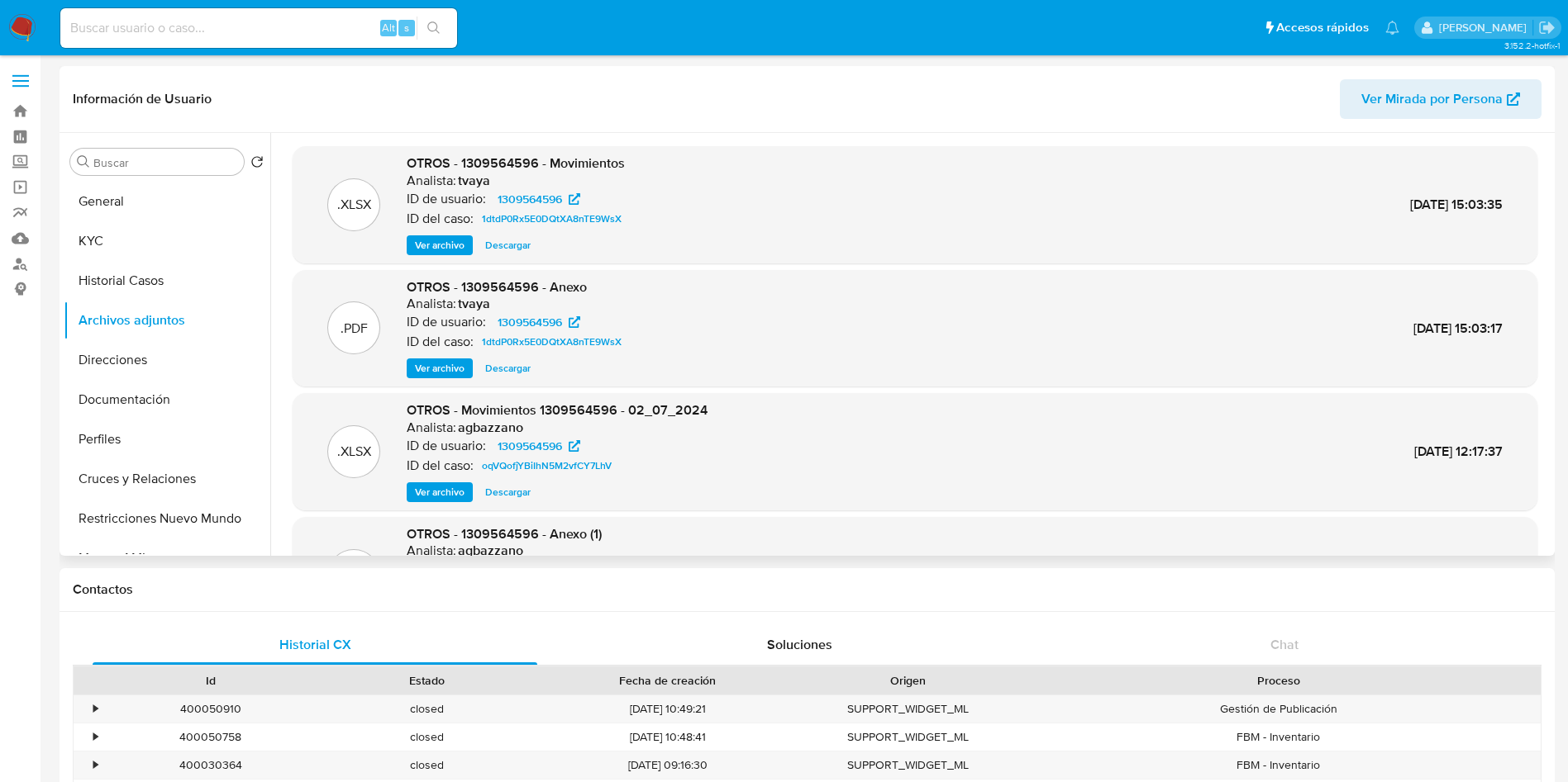
click at [435, 372] on span "Ver archivo" at bounding box center [439, 368] width 50 height 17
